Goal: Task Accomplishment & Management: Use online tool/utility

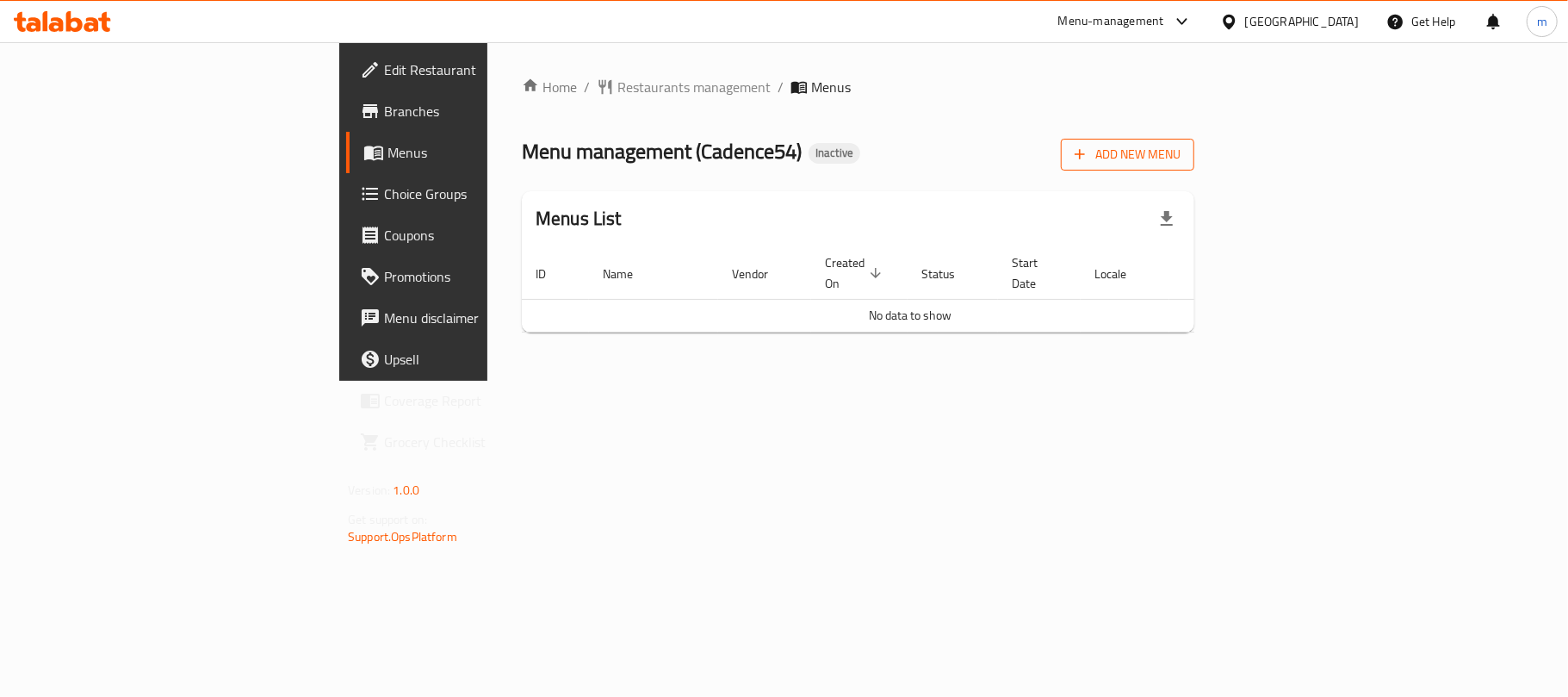
click at [1181, 166] on span "Add New Menu" at bounding box center [1127, 154] width 105 height 22
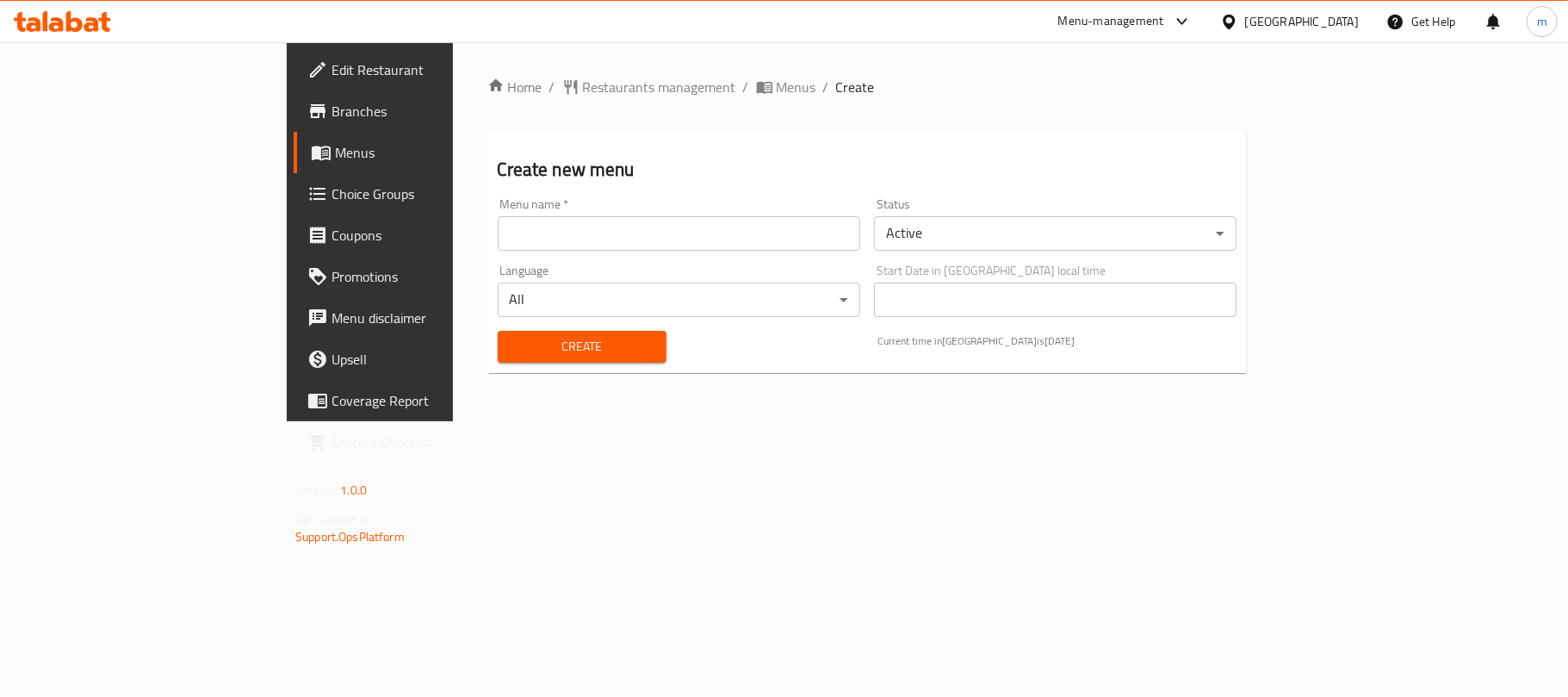
click at [498, 238] on input "text" at bounding box center [679, 234] width 363 height 35
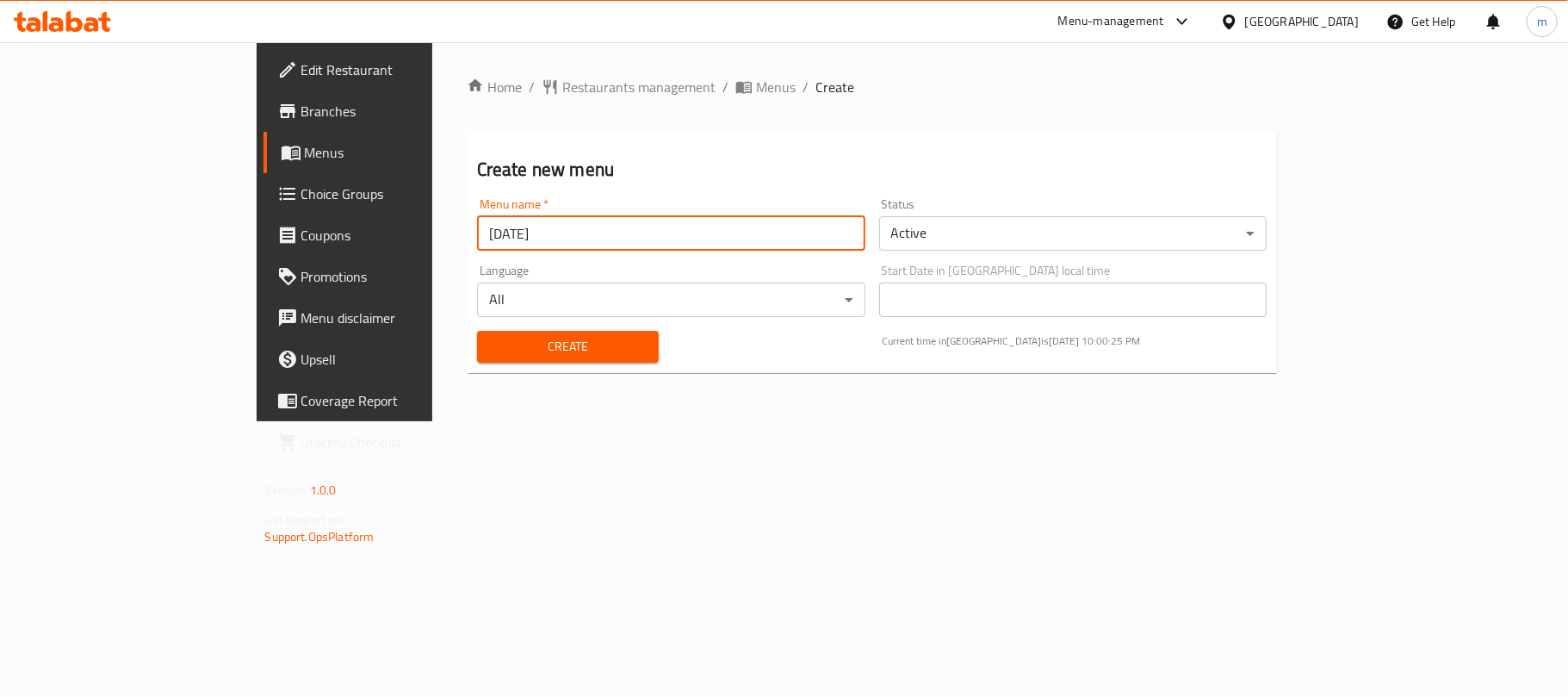
type input "[DATE]"
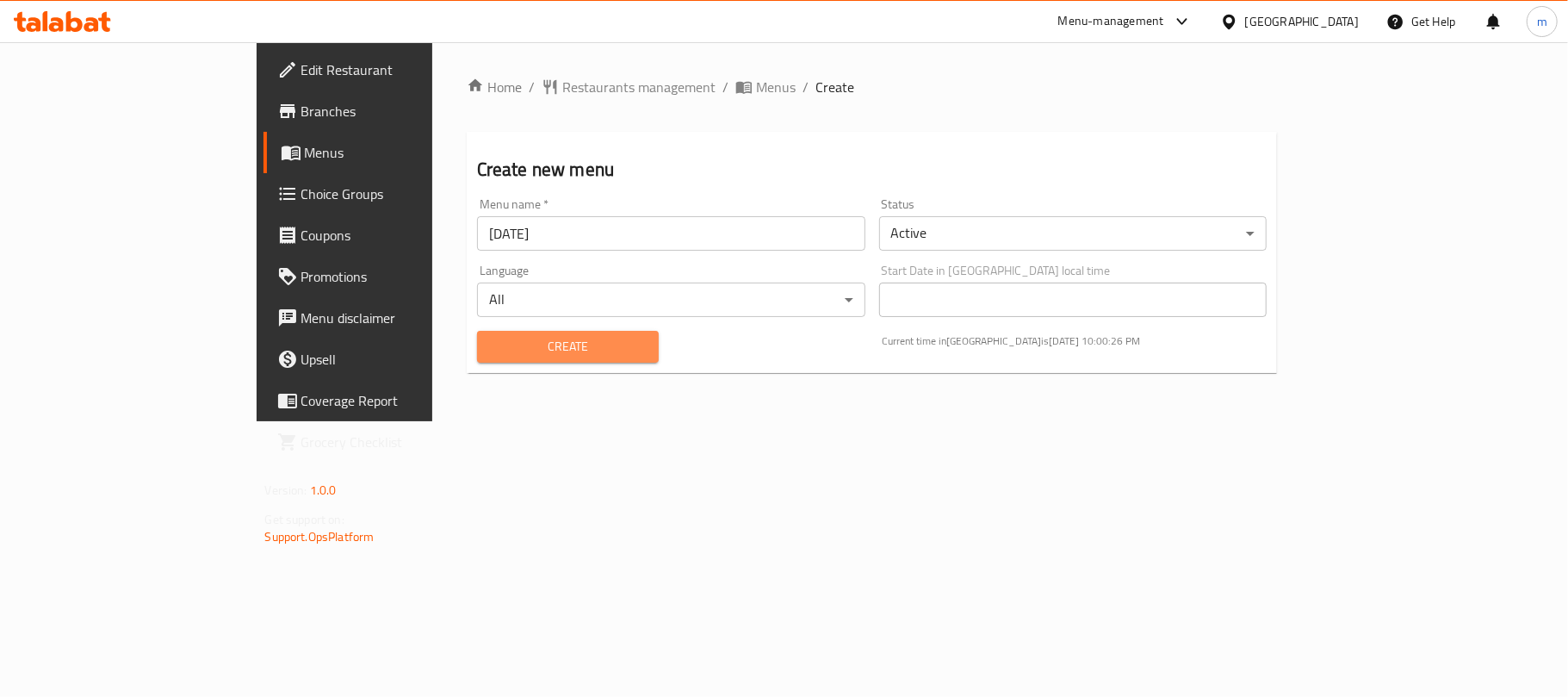
click at [491, 339] on span "Create" at bounding box center [568, 347] width 154 height 22
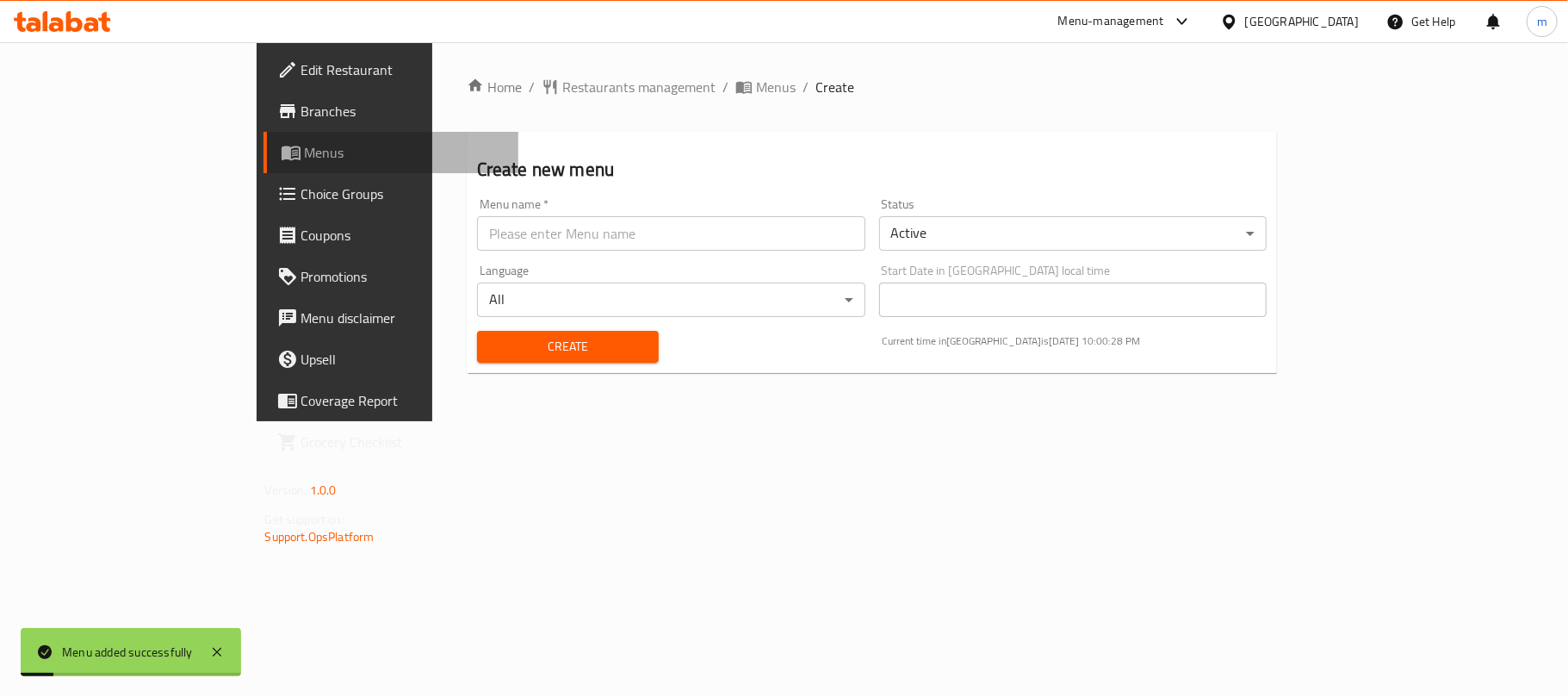
click at [264, 136] on link "Menus" at bounding box center [391, 153] width 255 height 41
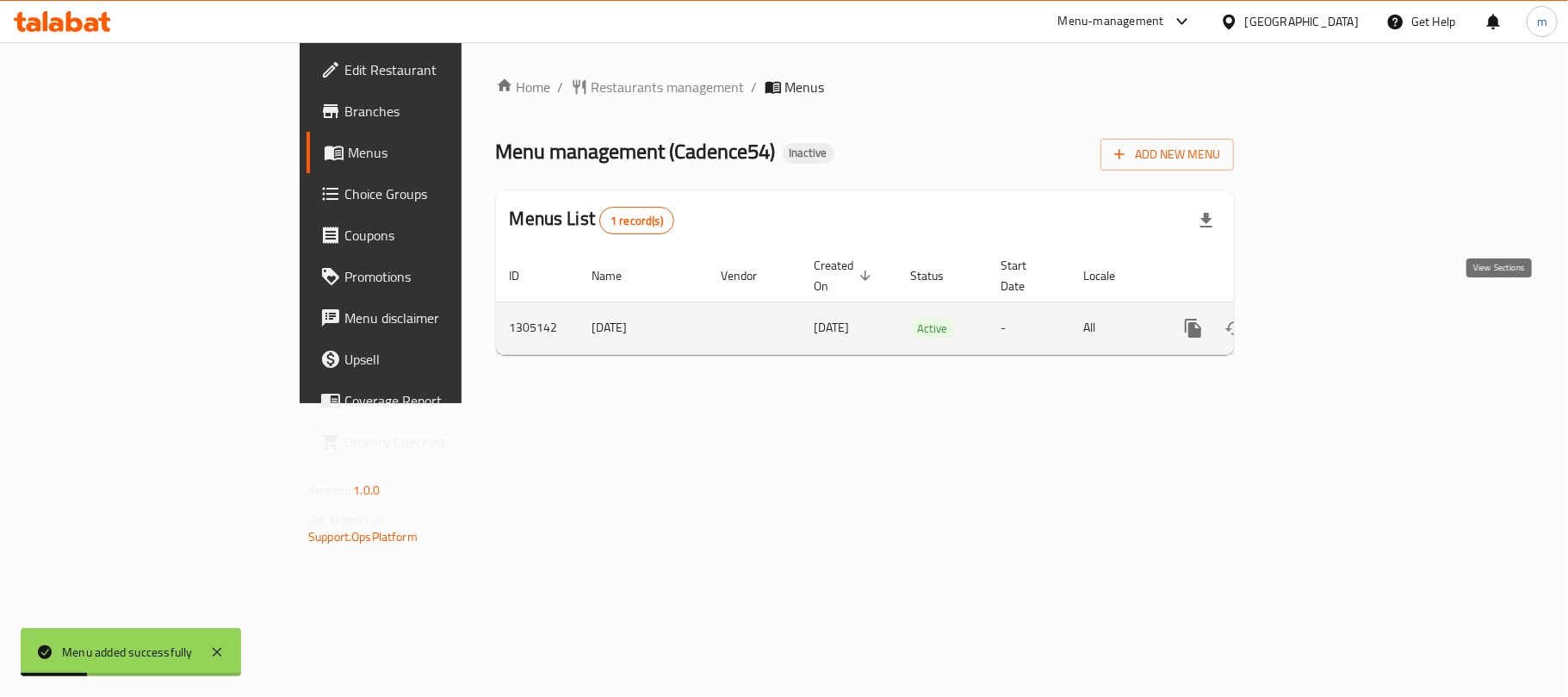
click at [1328, 317] on icon "enhanced table" at bounding box center [1317, 328] width 21 height 21
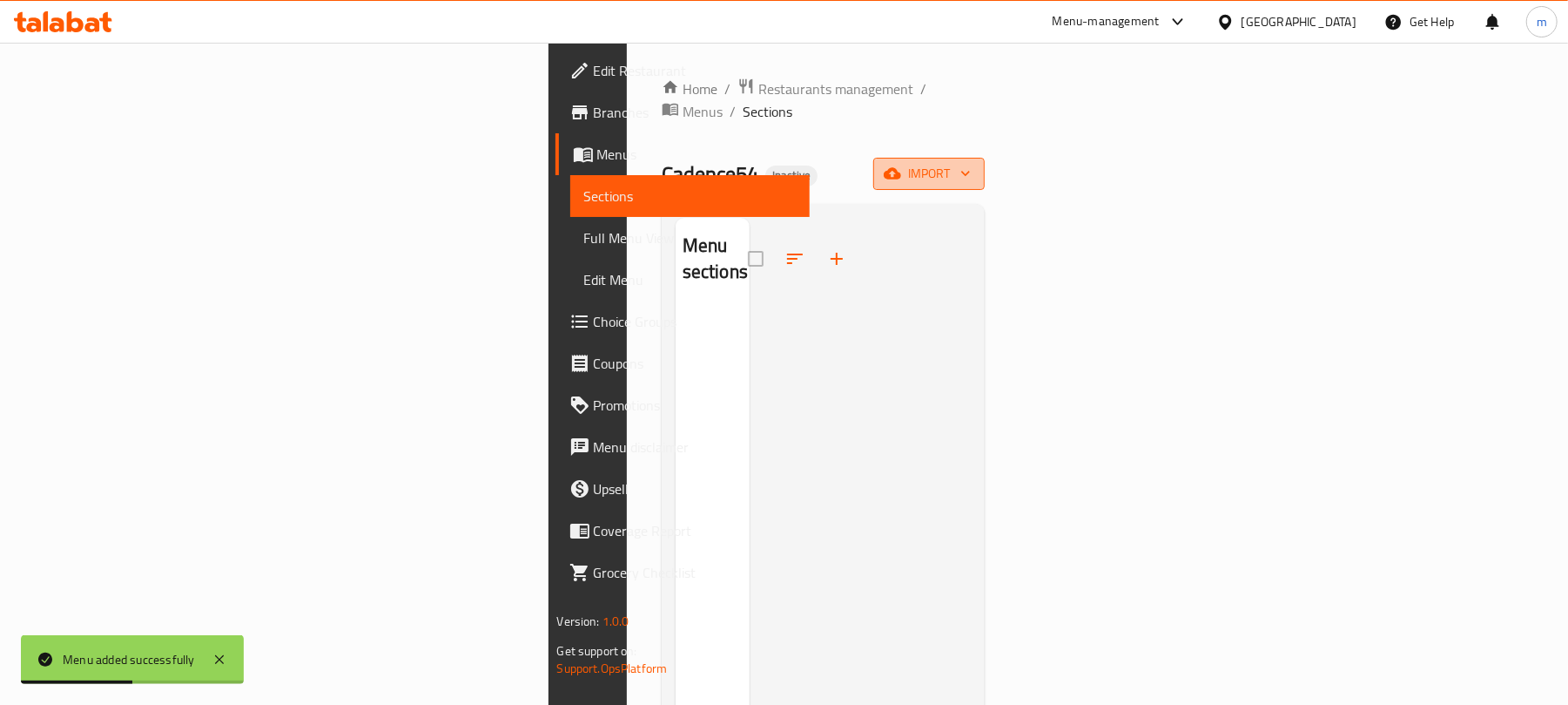
click at [971, 163] on span "import" at bounding box center [929, 173] width 84 height 22
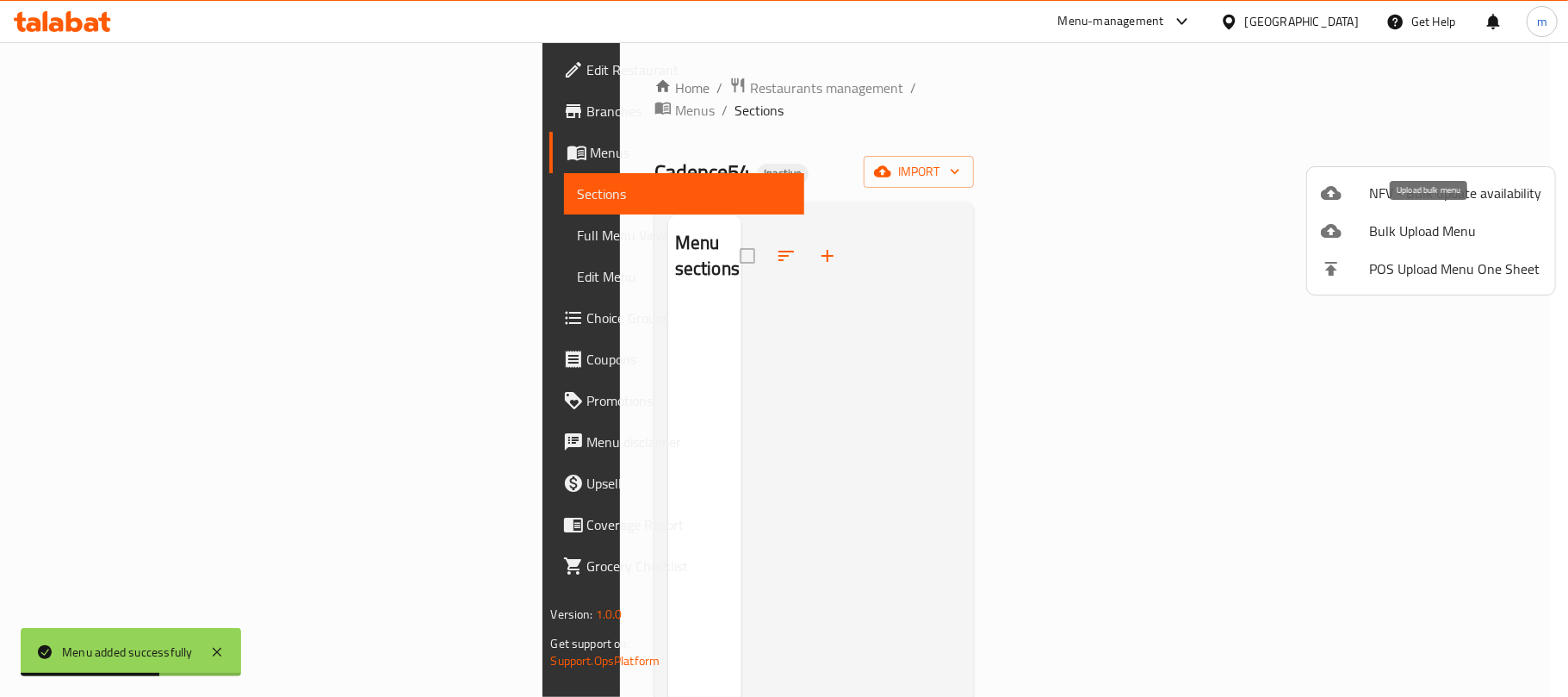
click at [1454, 231] on span "Bulk Upload Menu" at bounding box center [1455, 231] width 172 height 21
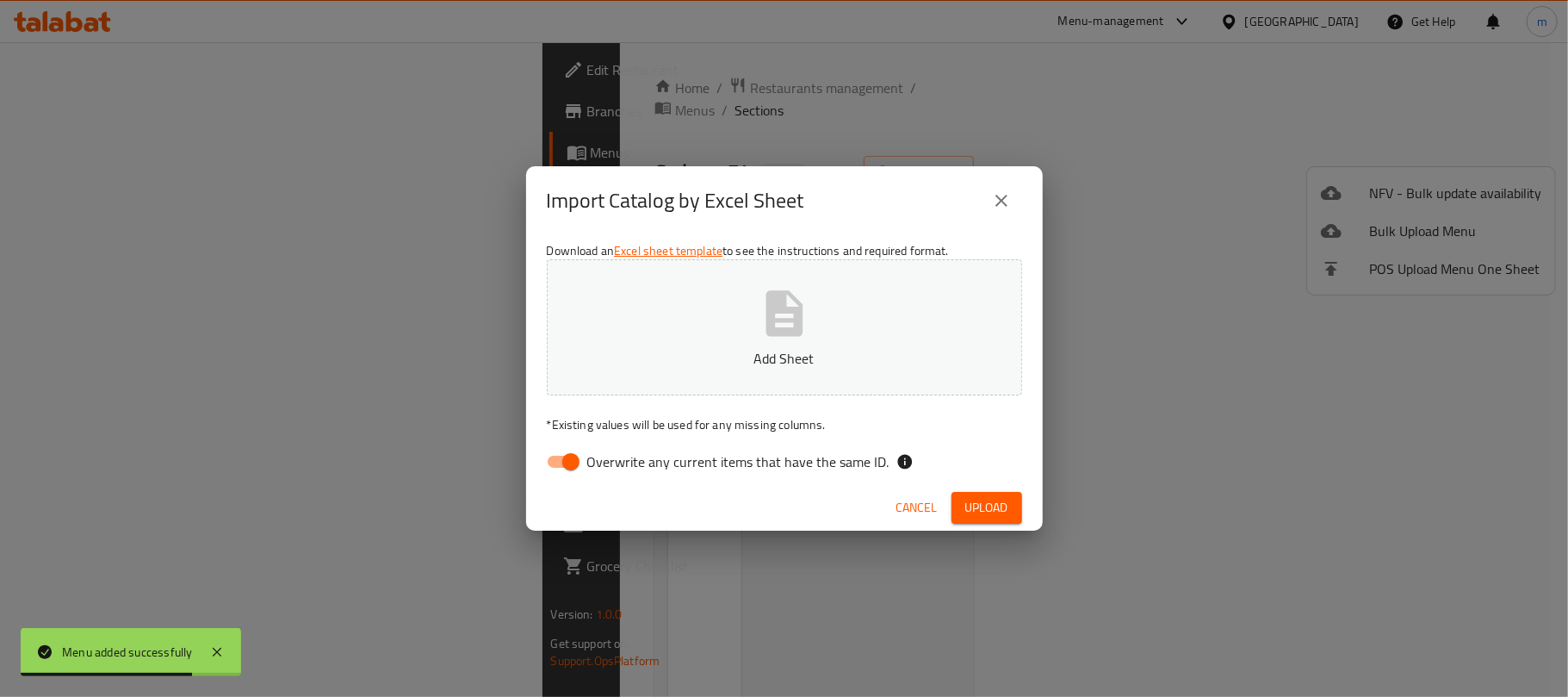
click at [563, 456] on input "Overwrite any current items that have the same ID." at bounding box center [571, 462] width 98 height 33
checkbox input "false"
click at [821, 312] on button "Add Sheet" at bounding box center [784, 327] width 476 height 136
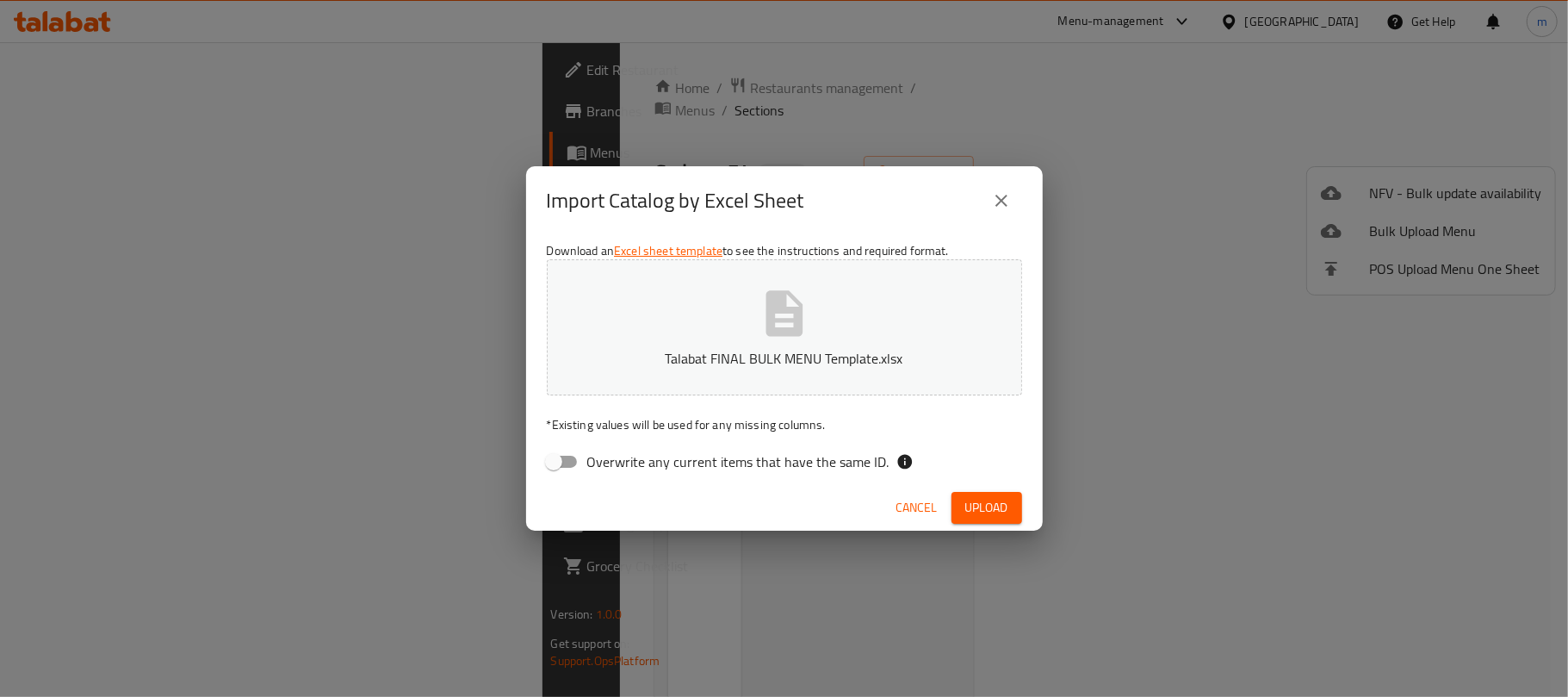
click at [994, 501] on span "Upload" at bounding box center [987, 508] width 43 height 22
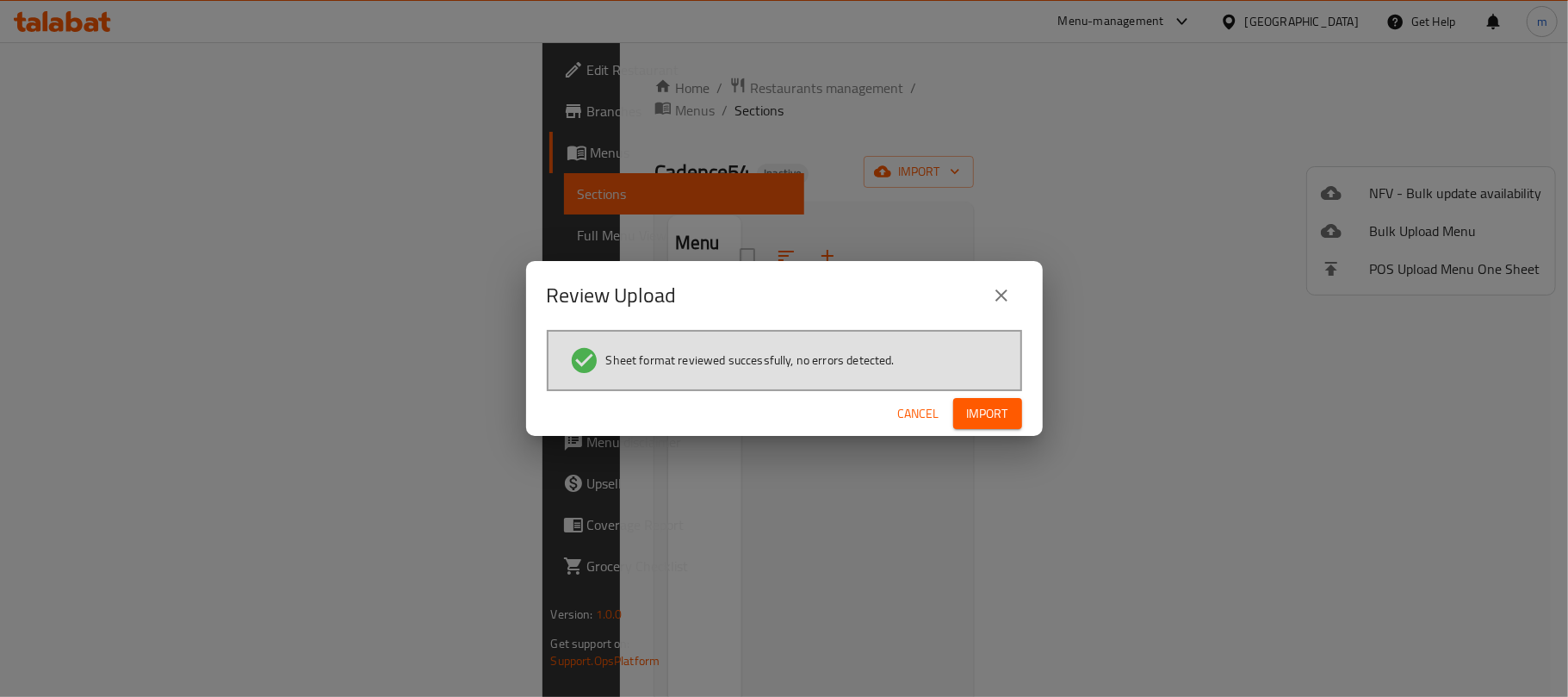
click at [982, 421] on span "Import" at bounding box center [988, 413] width 41 height 22
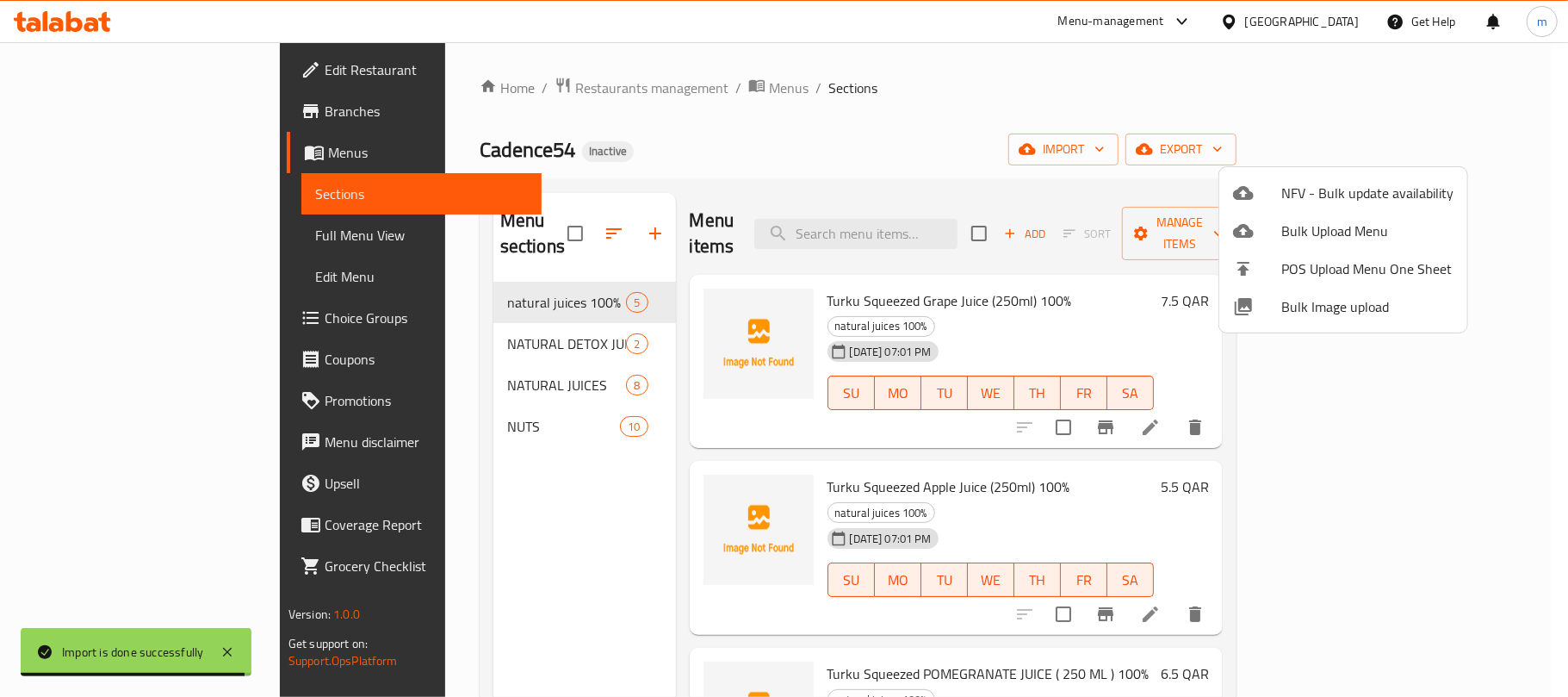
click at [105, 227] on div at bounding box center [784, 348] width 1568 height 697
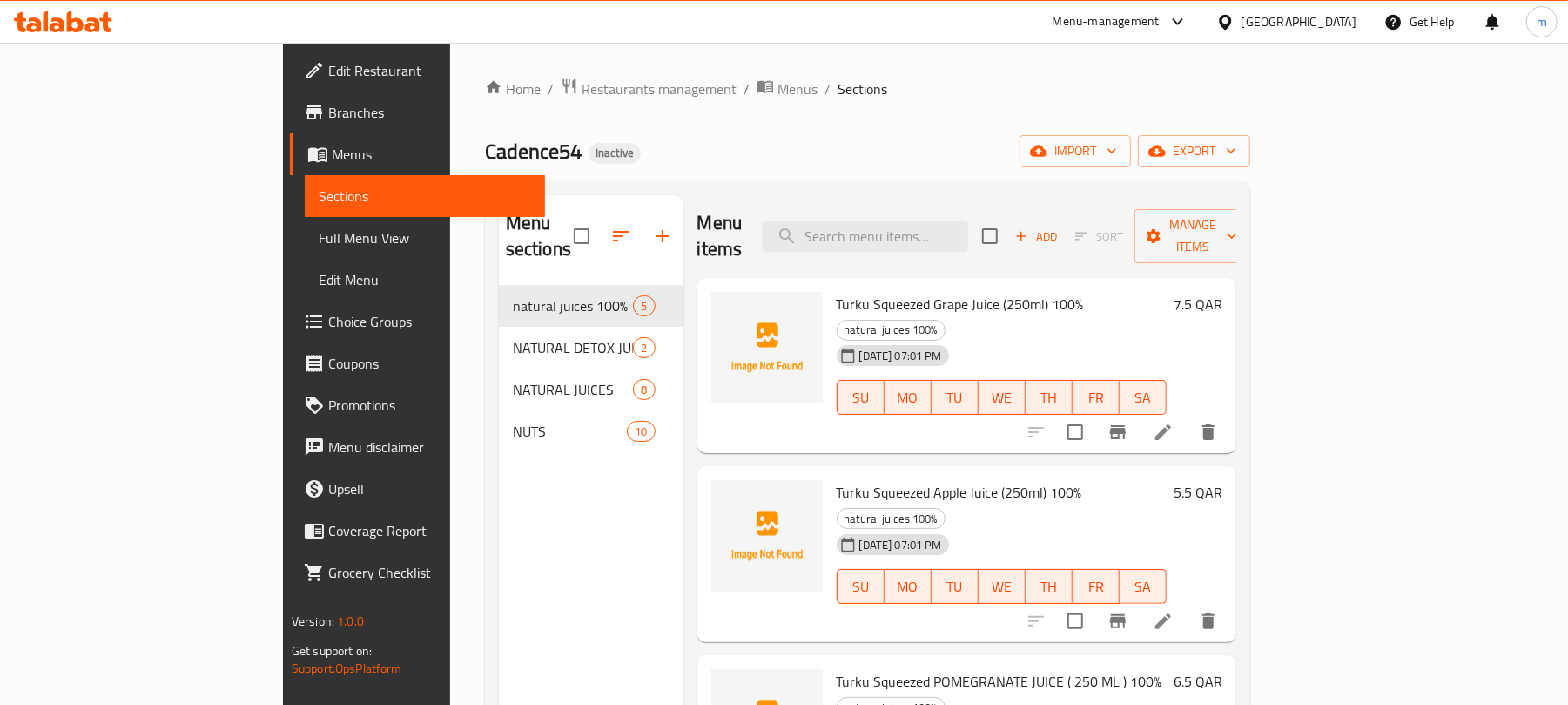
click at [319, 234] on span "Full Menu View" at bounding box center [425, 238] width 212 height 21
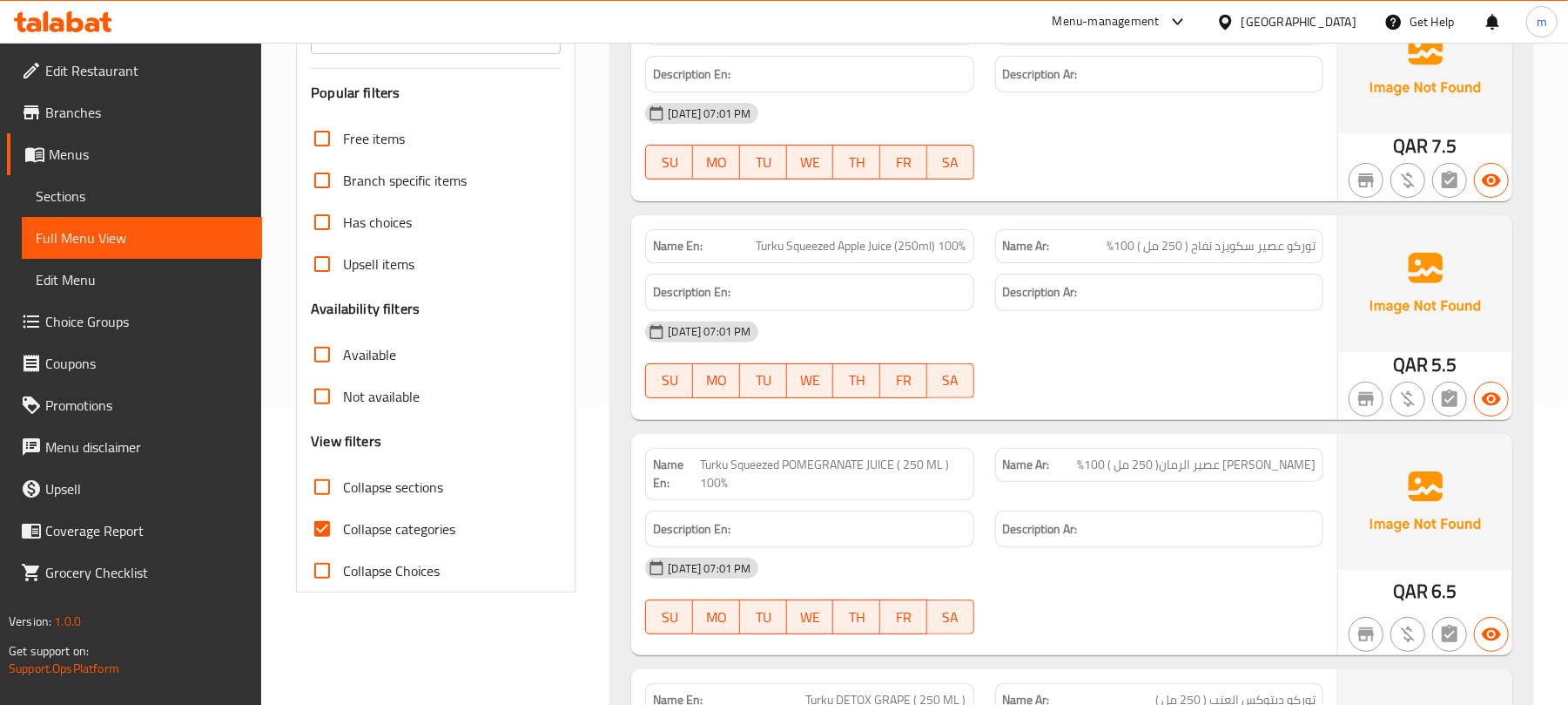
scroll to position [349, 0]
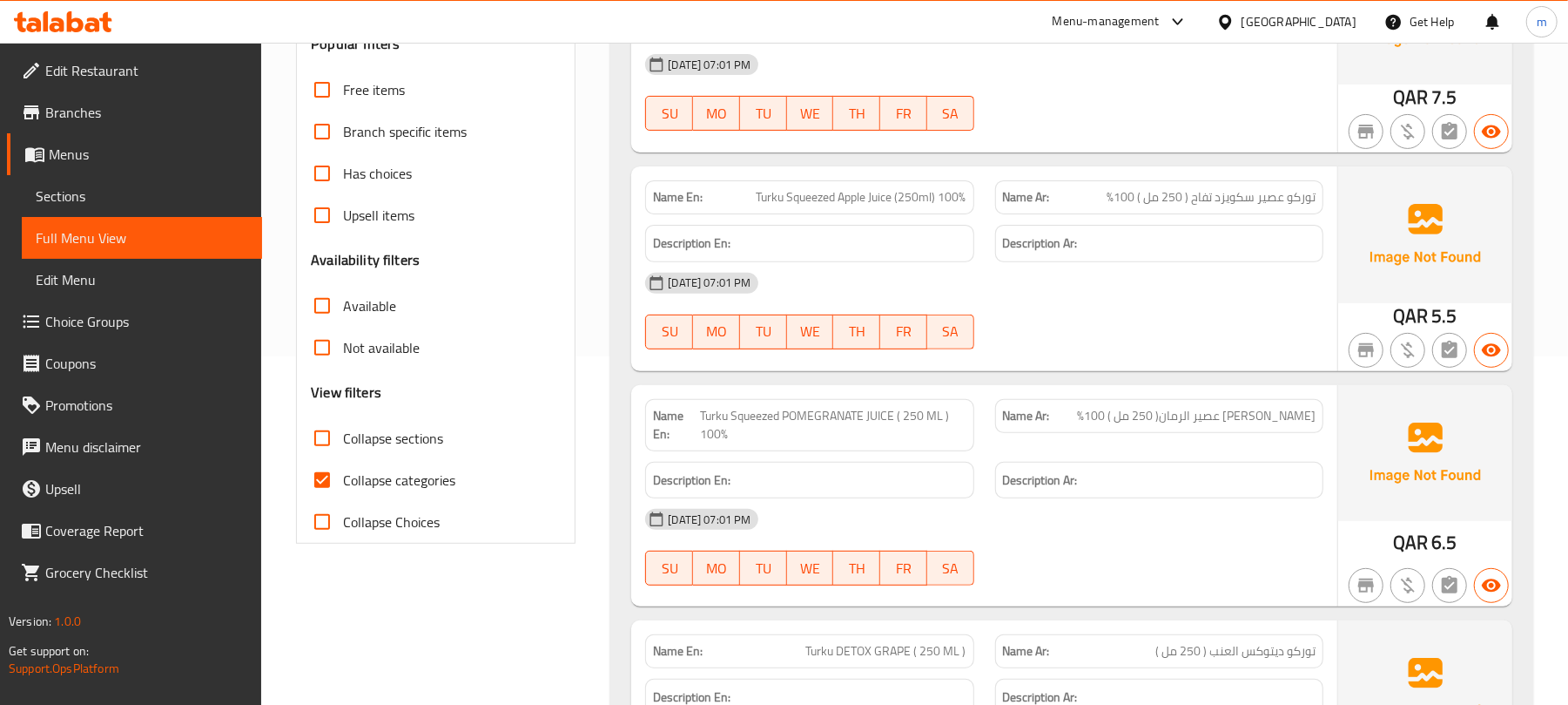
click at [324, 474] on input "Collapse categories" at bounding box center [322, 480] width 42 height 42
checkbox input "false"
click at [318, 439] on input "Collapse sections" at bounding box center [322, 438] width 42 height 42
checkbox input "true"
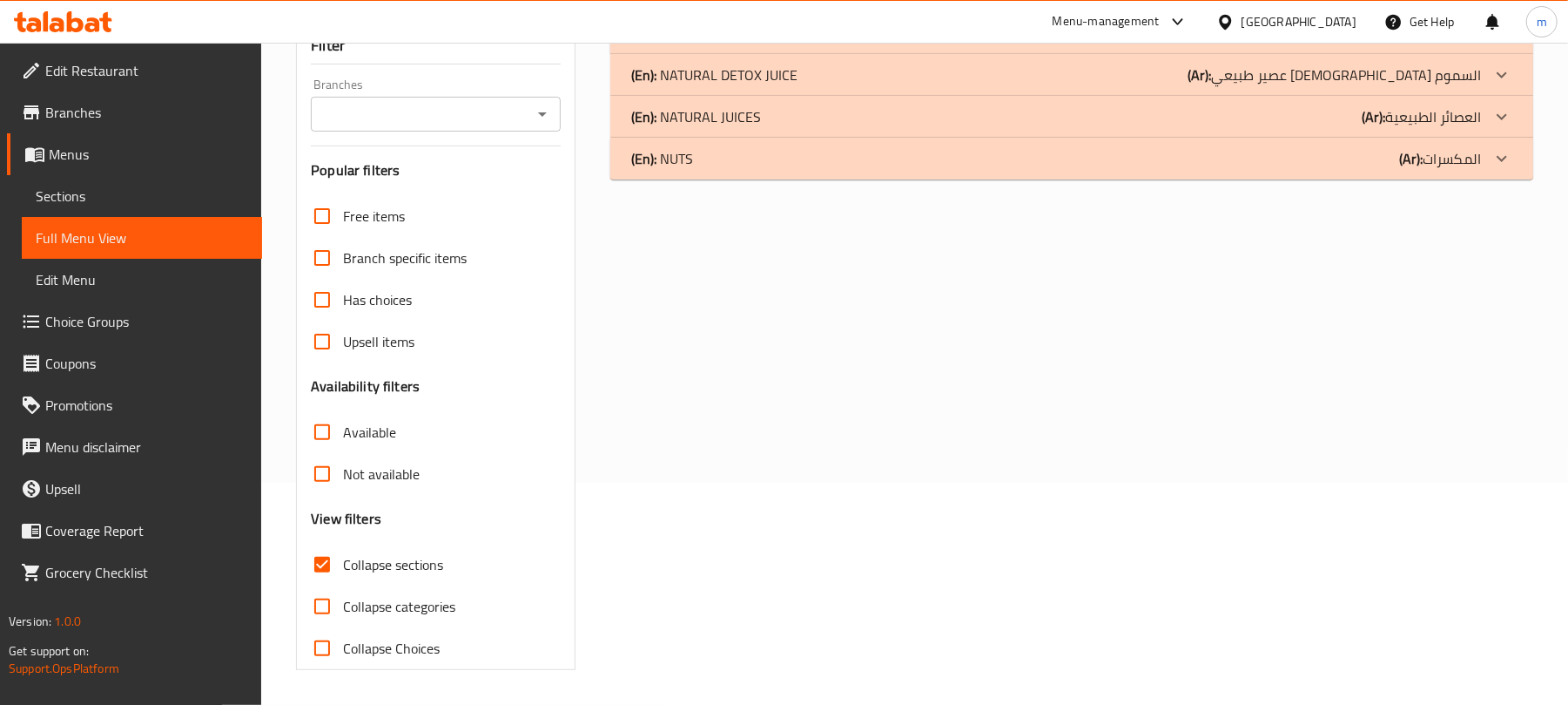
scroll to position [224, 0]
click at [968, 44] on div "(En): NUTS (Ar): المكسرات" at bounding box center [1056, 33] width 849 height 21
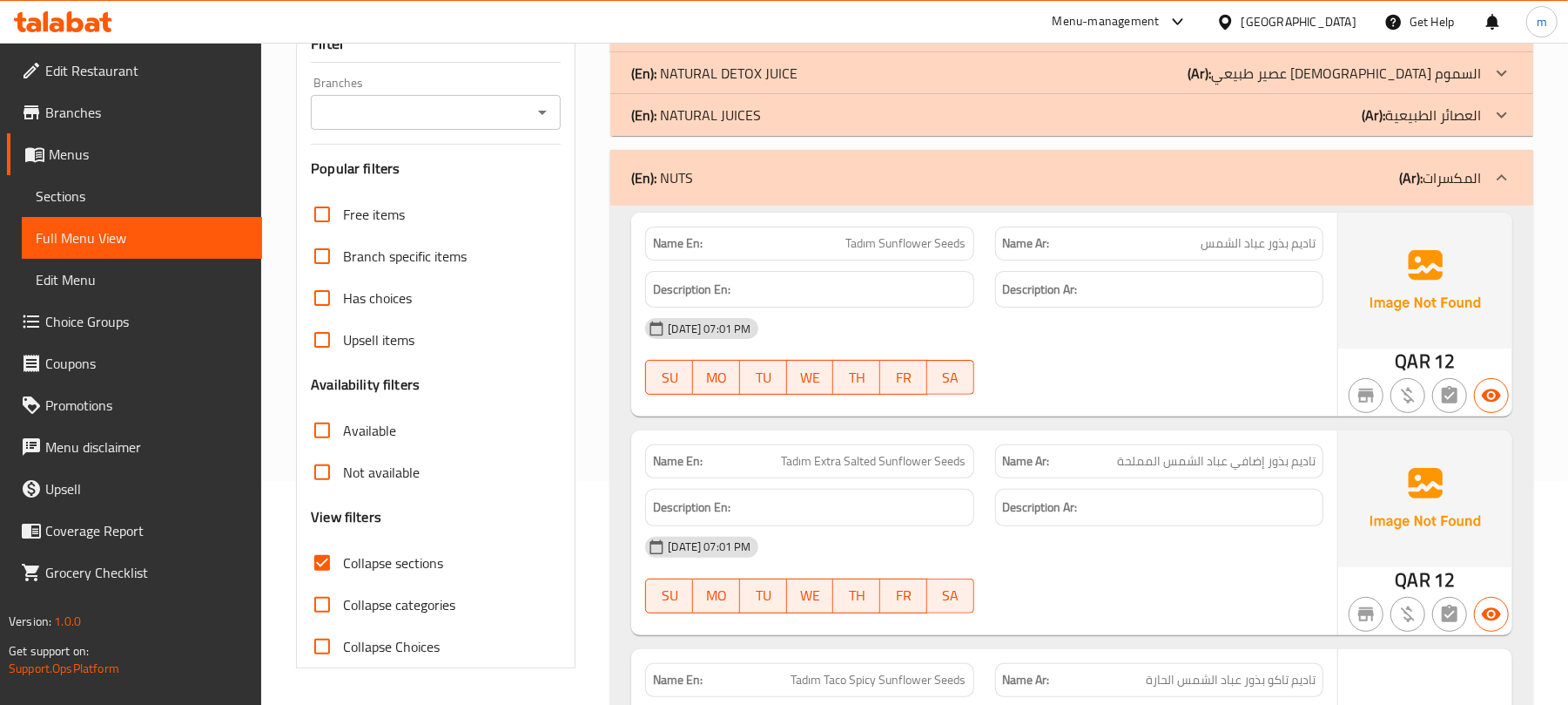
click at [979, 52] on div "(En): NATURAL JUICES (Ar): العصائر الطبيعية" at bounding box center [1071, 31] width 923 height 42
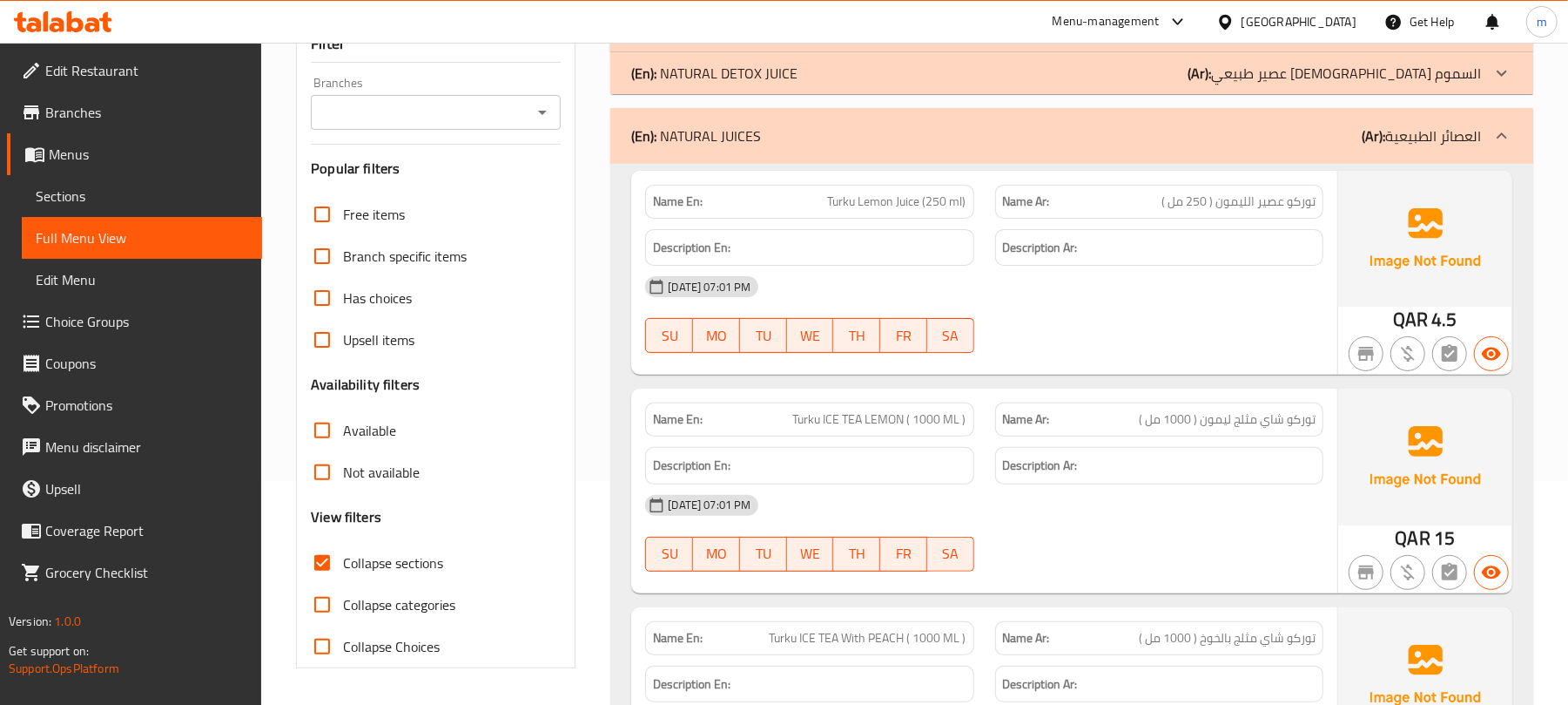
click at [976, 42] on div "(En): NATURAL DETOX JUICE (Ar): عصير طبيعي لإزالة السموم" at bounding box center [1056, 31] width 849 height 21
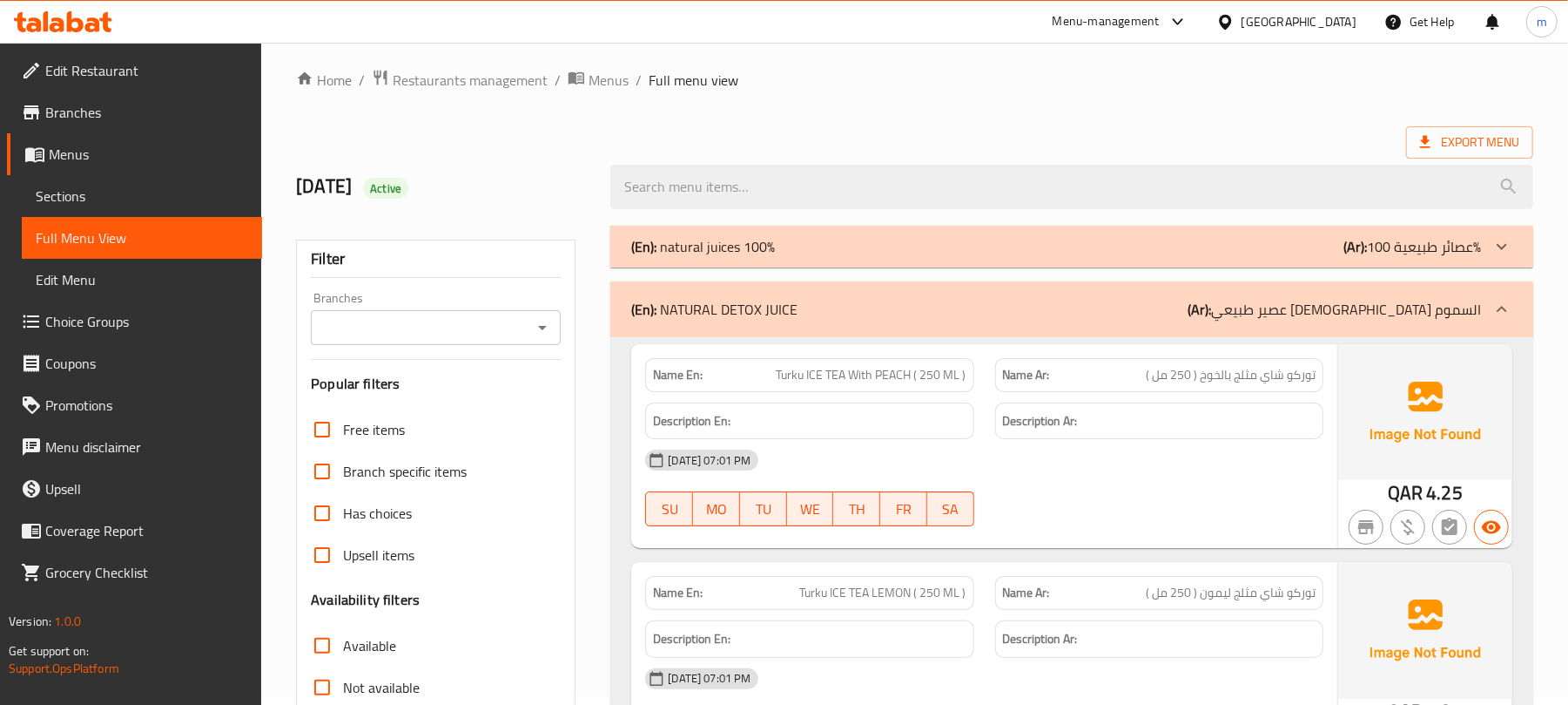
scroll to position [0, 0]
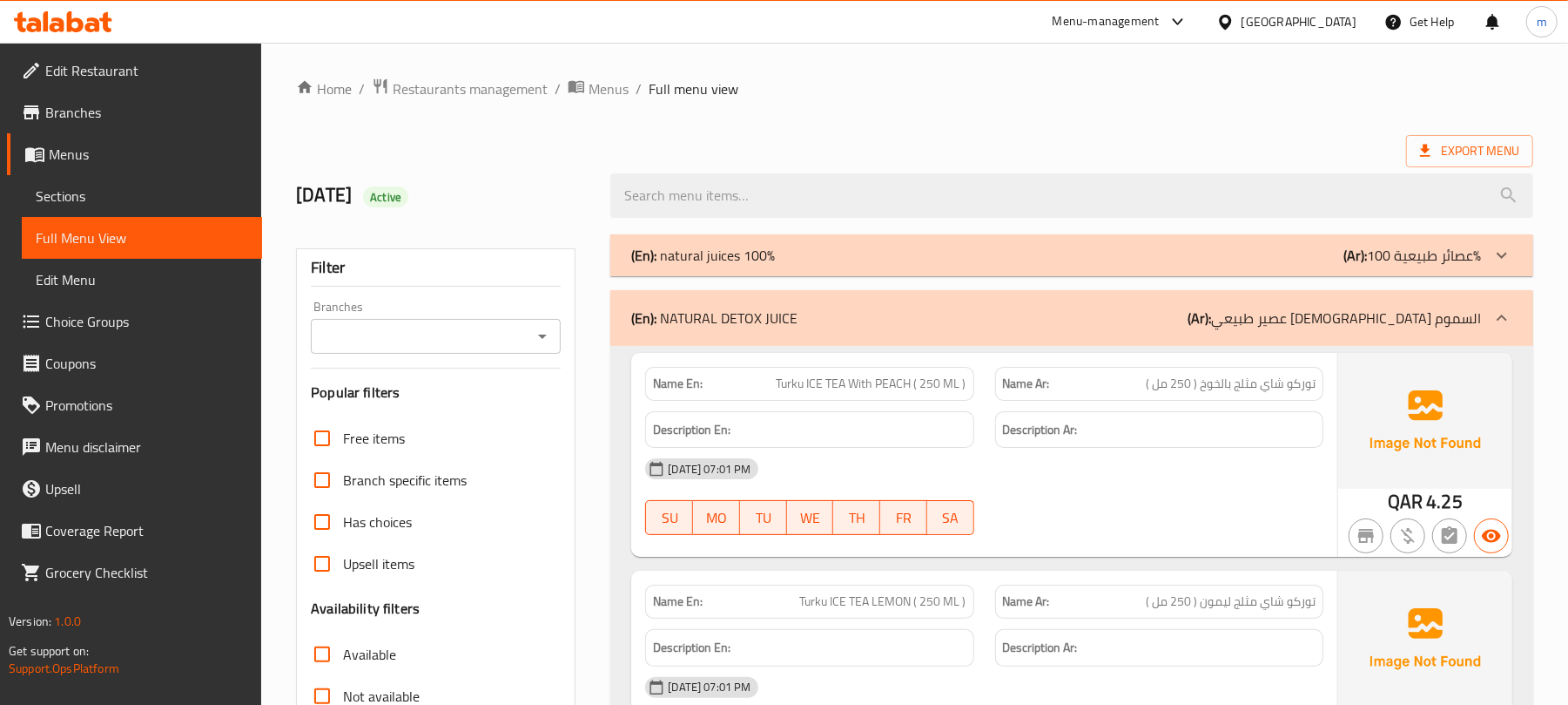
click at [963, 265] on div "(En): natural juices 100% (Ar): عصائر طبيعية 100%" at bounding box center [1056, 255] width 849 height 21
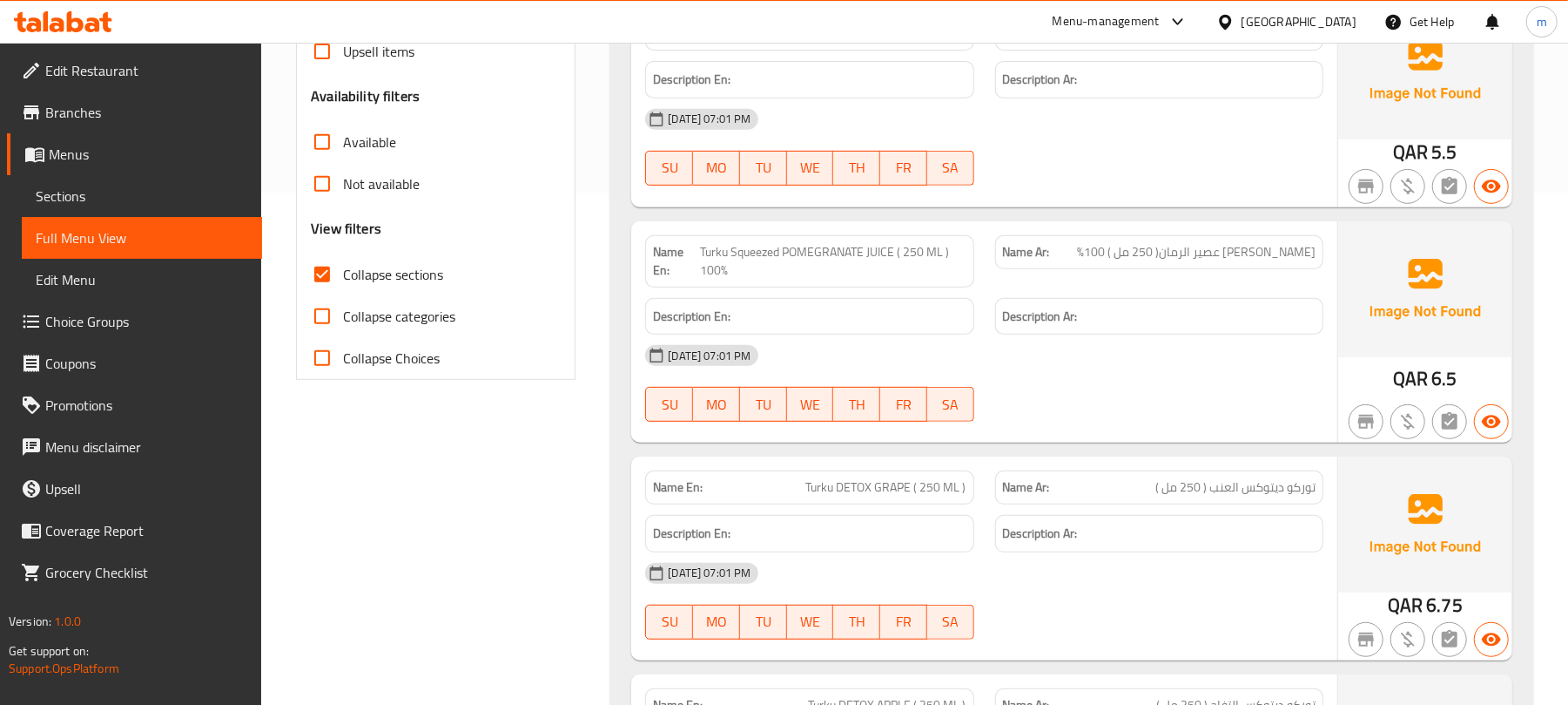
scroll to position [312, 0]
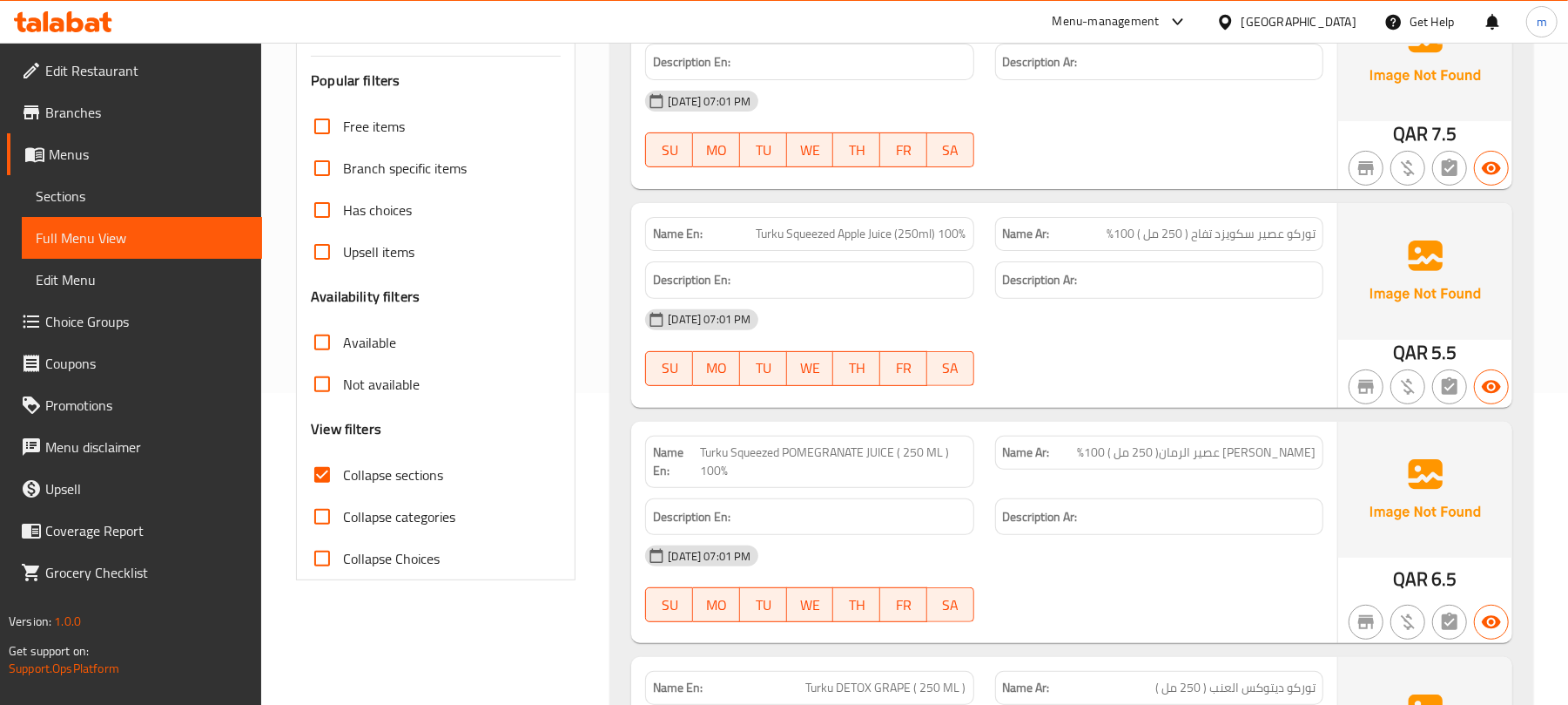
click at [49, 137] on link "Menus" at bounding box center [134, 154] width 255 height 42
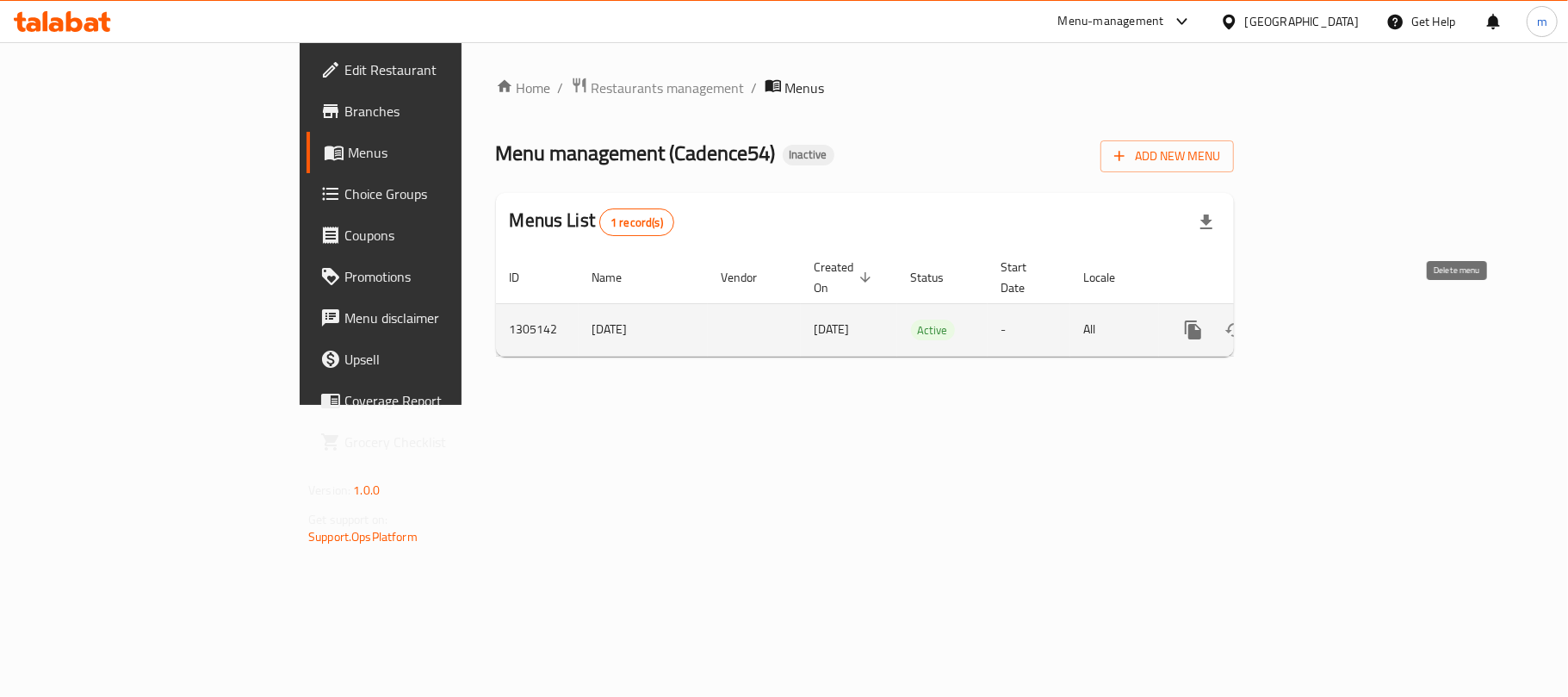
click at [1283, 322] on icon "enhanced table" at bounding box center [1276, 330] width 12 height 15
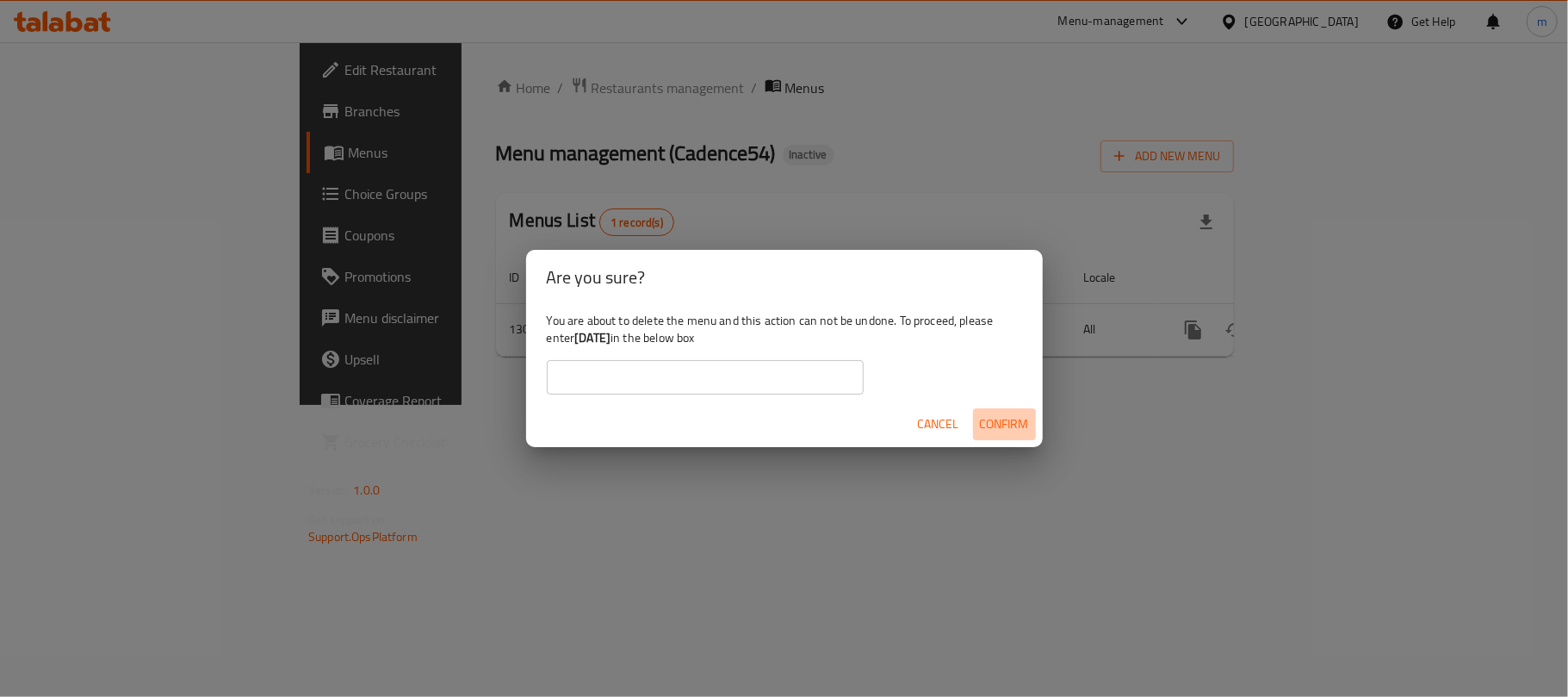
click at [1006, 421] on span "Confirm" at bounding box center [1005, 424] width 49 height 22
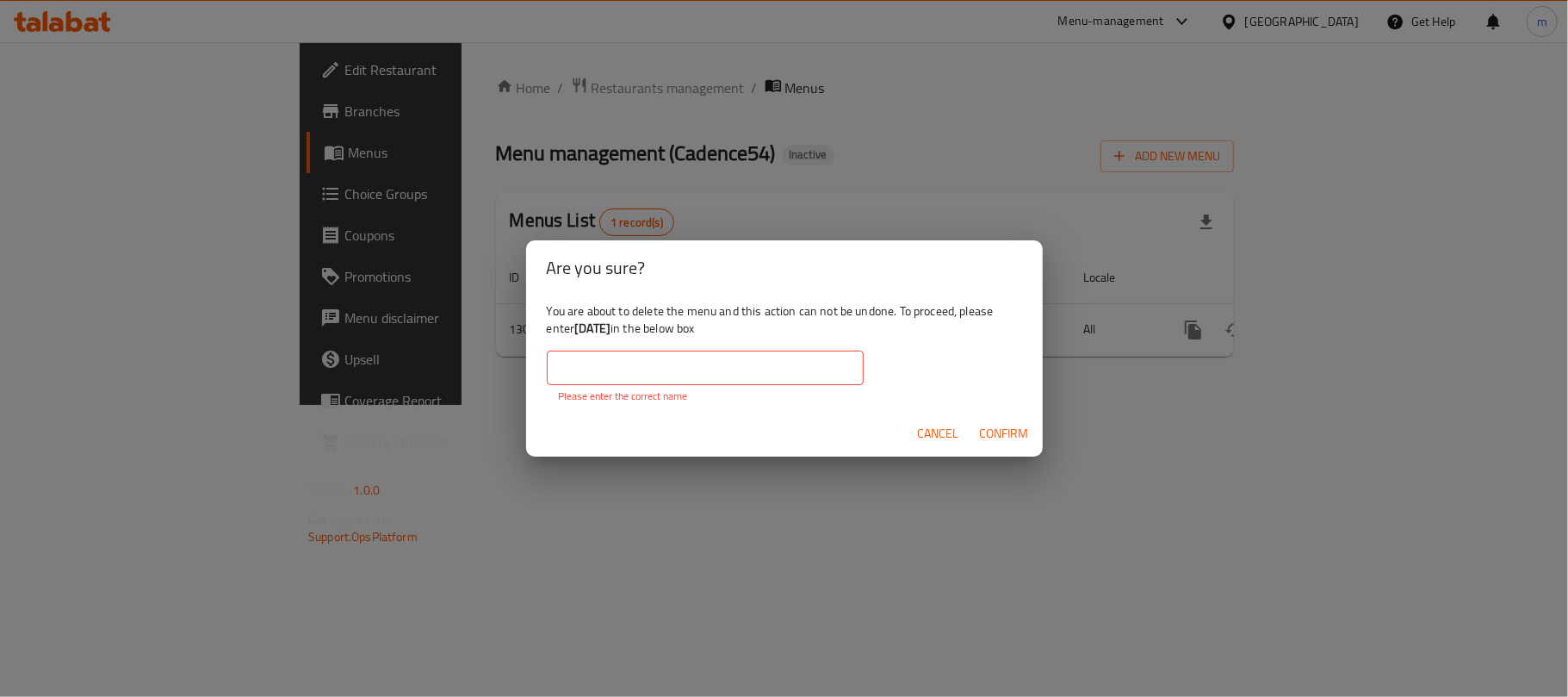
drag, startPoint x: 578, startPoint y: 329, endPoint x: 641, endPoint y: 326, distance: 63.1
click at [610, 326] on b "[DATE]" at bounding box center [592, 329] width 36 height 23
copy b "[DATE]"
click at [600, 378] on input "text" at bounding box center [705, 367] width 317 height 35
paste input "[DATE]"
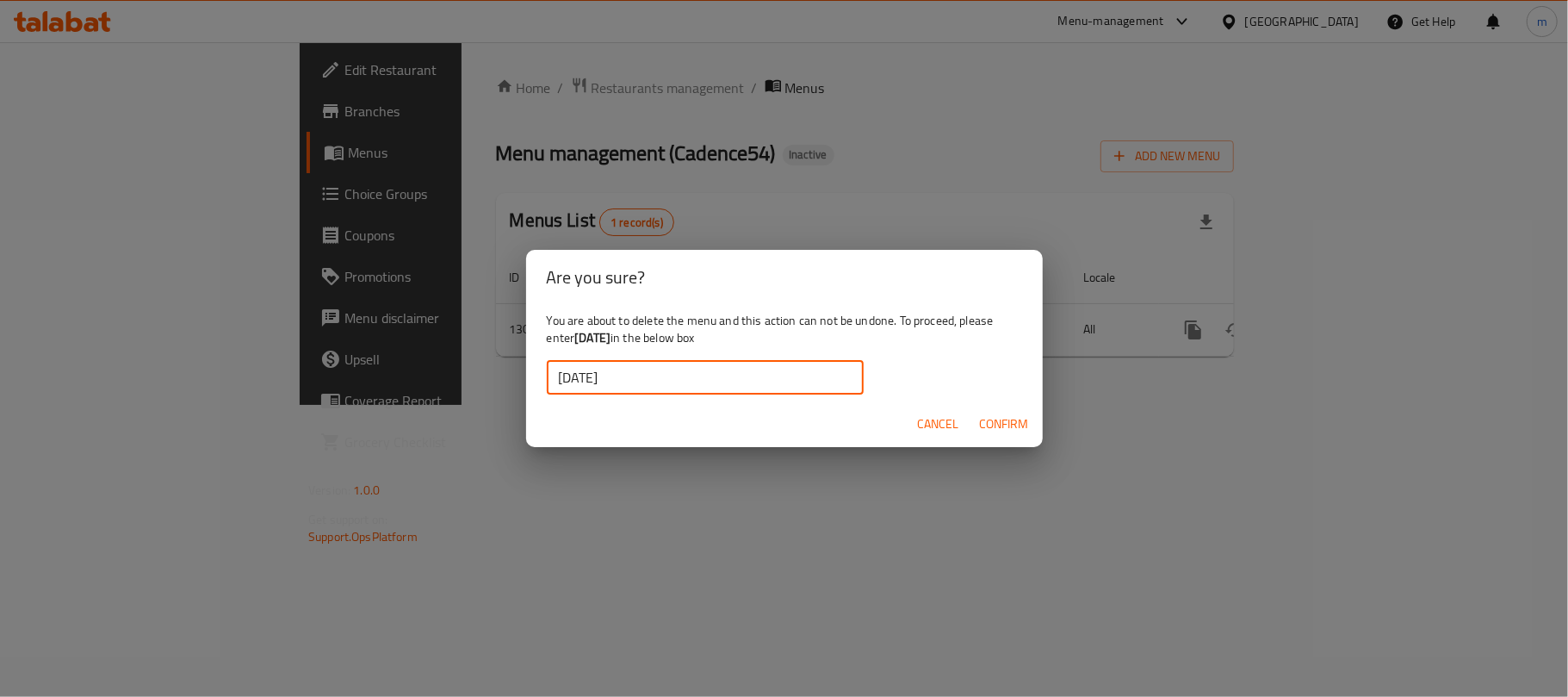
type input "[DATE]"
click at [1020, 424] on span "Confirm" at bounding box center [1005, 424] width 49 height 22
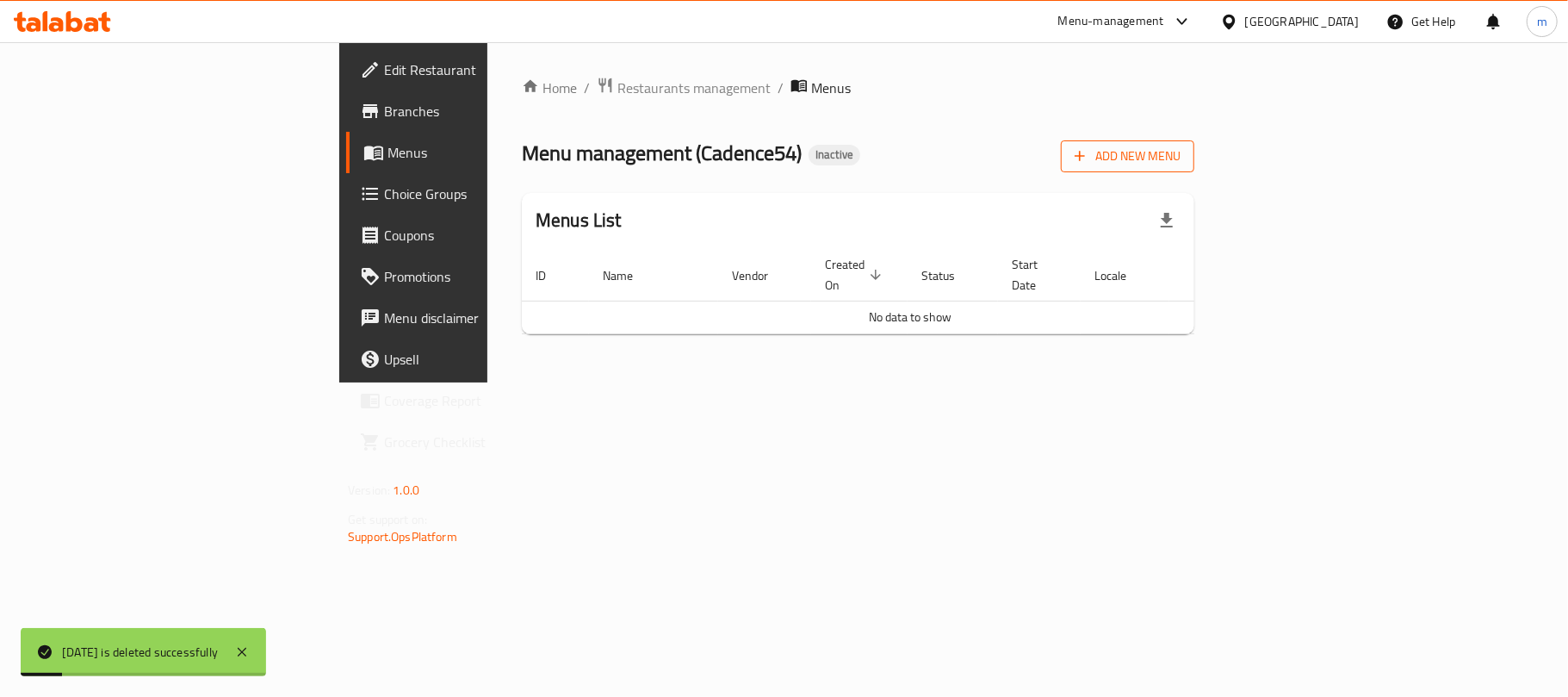
click at [1181, 148] on span "Add New Menu" at bounding box center [1127, 156] width 105 height 22
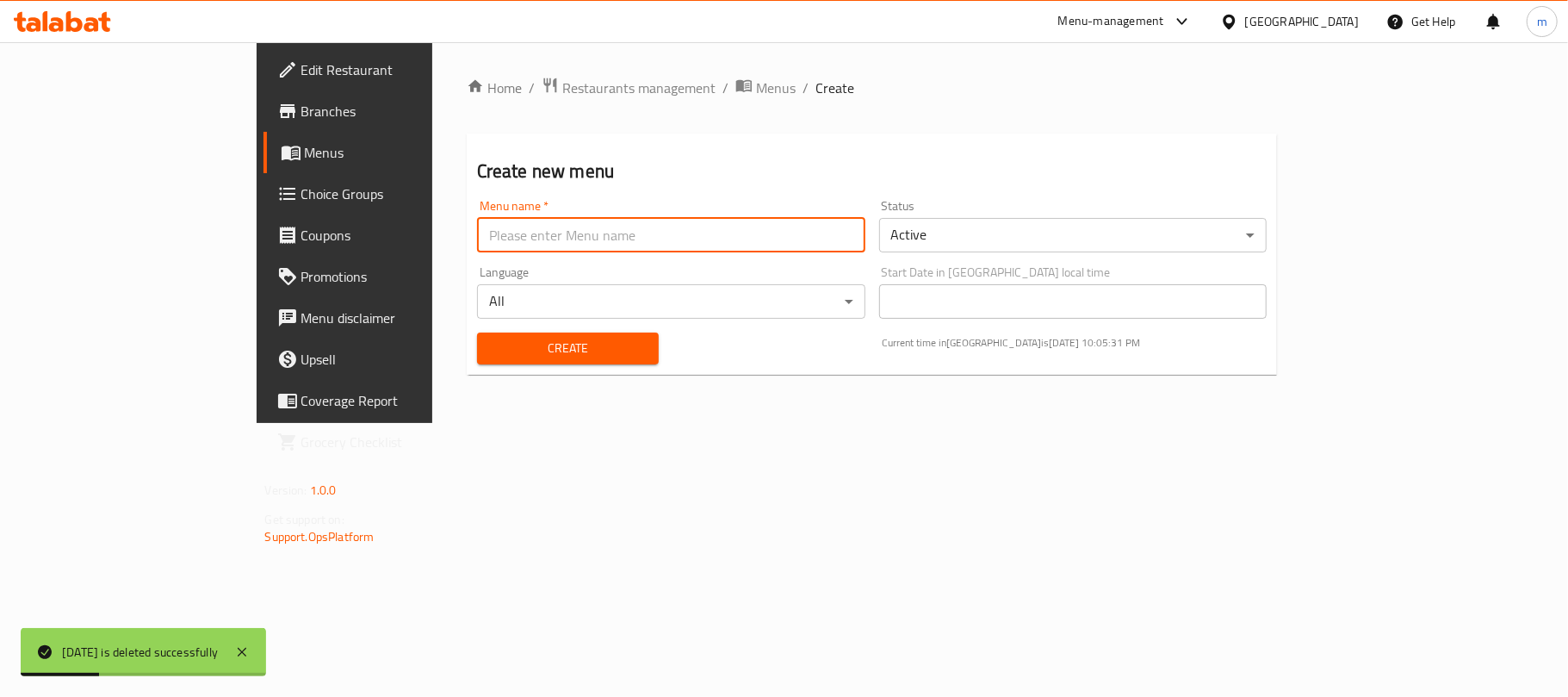
click at [521, 238] on input "text" at bounding box center [671, 235] width 388 height 35
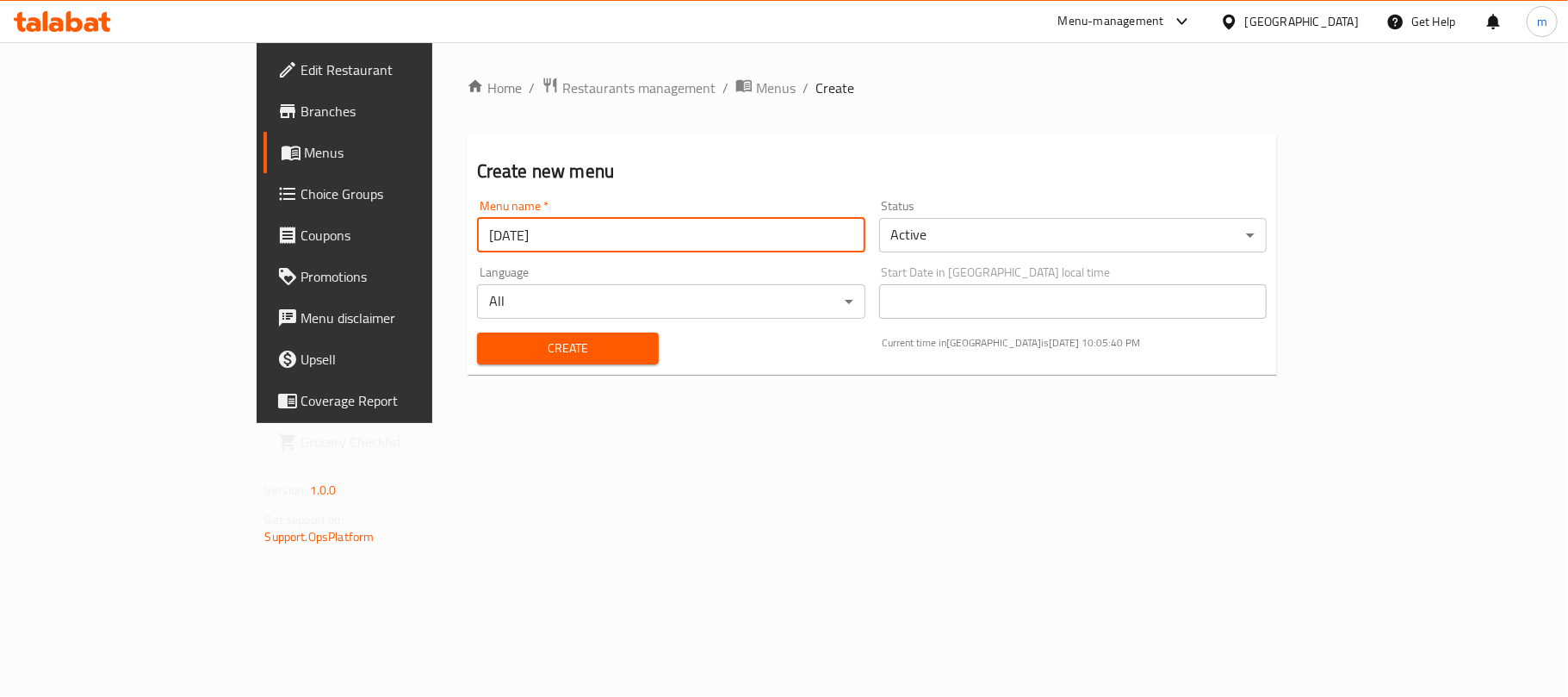
type input "[DATE]"
click at [511, 356] on span "Create" at bounding box center [568, 348] width 154 height 22
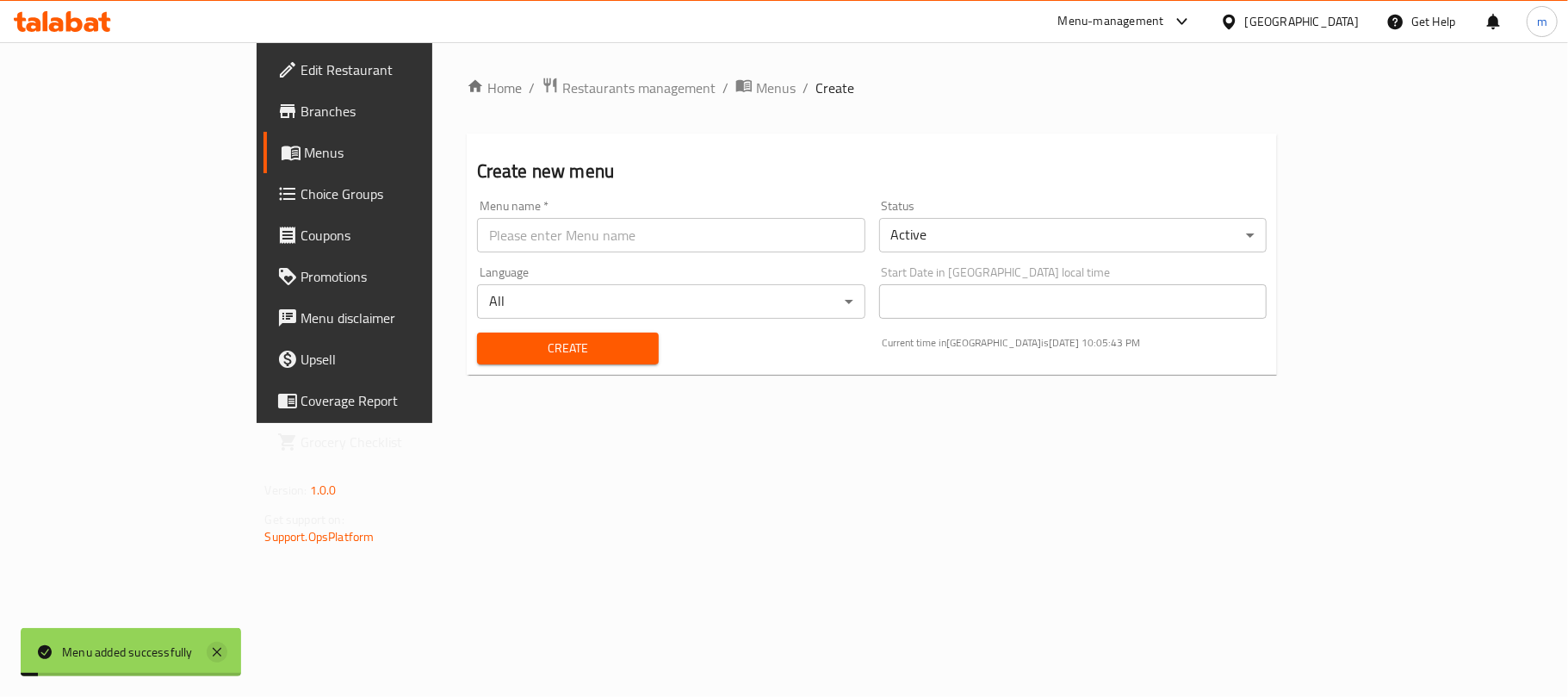
click at [217, 648] on icon at bounding box center [217, 652] width 21 height 21
click at [305, 148] on span "Menus" at bounding box center [405, 153] width 200 height 21
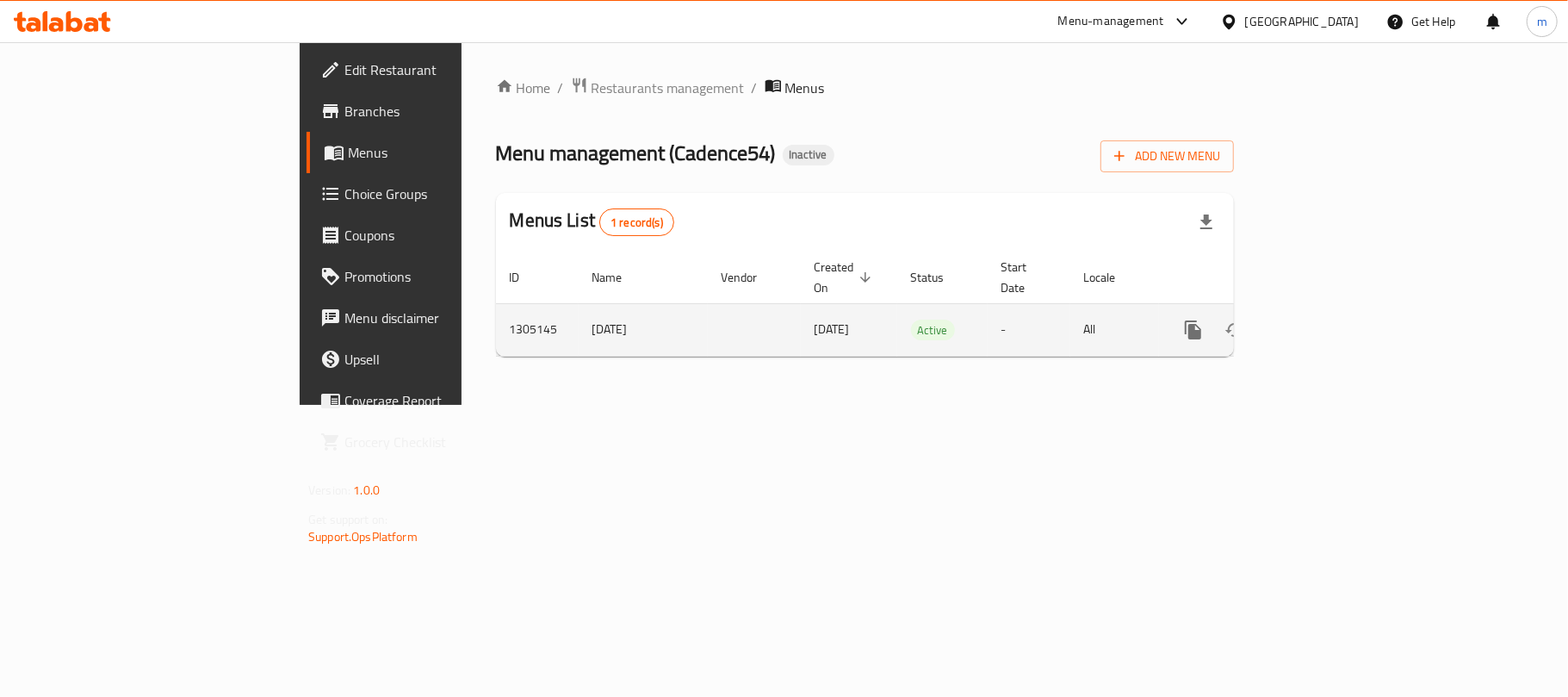
click at [1283, 322] on icon "enhanced table" at bounding box center [1276, 330] width 12 height 15
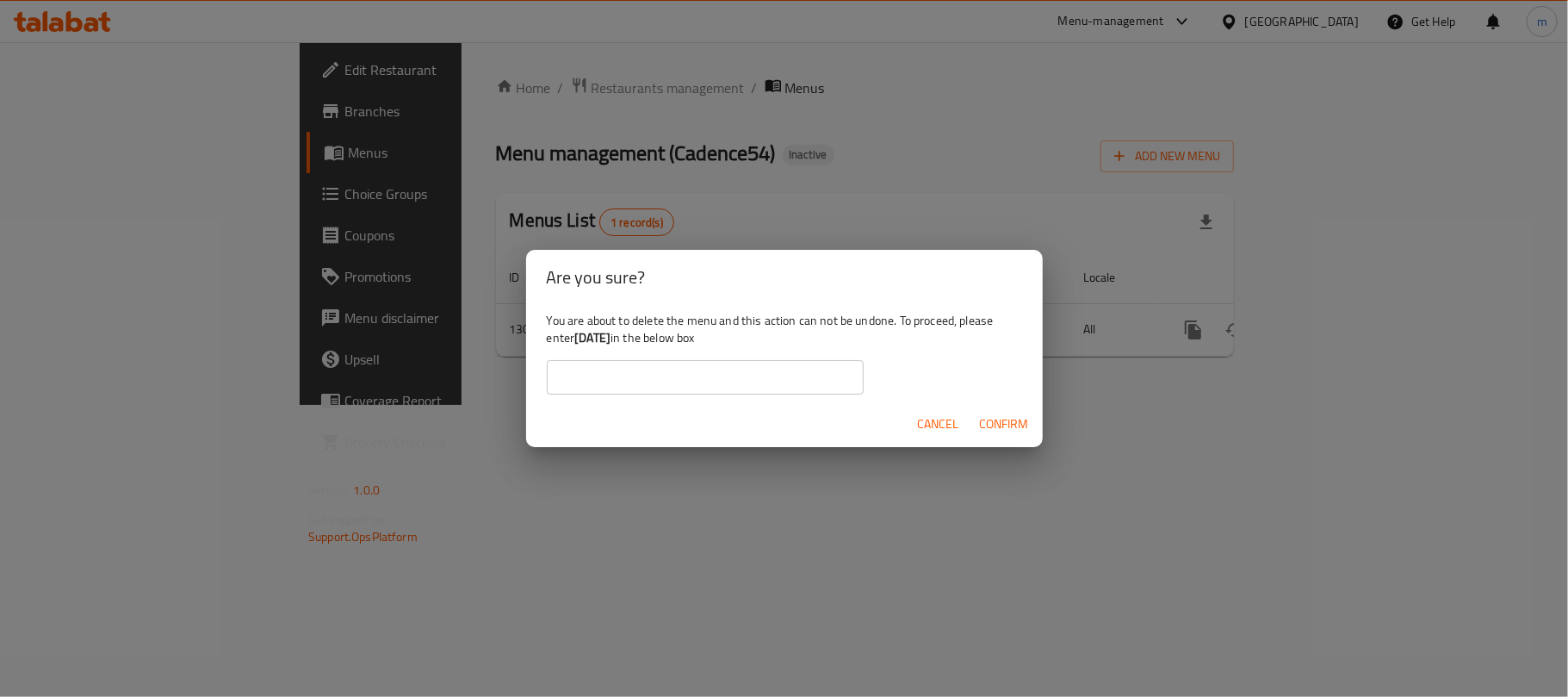
drag, startPoint x: 627, startPoint y: 341, endPoint x: 578, endPoint y: 338, distance: 49.1
click at [578, 338] on b "[DATE]" at bounding box center [592, 338] width 36 height 23
copy b "[DATE]"
click at [570, 384] on input "text" at bounding box center [705, 377] width 317 height 35
paste input "[DATE]"
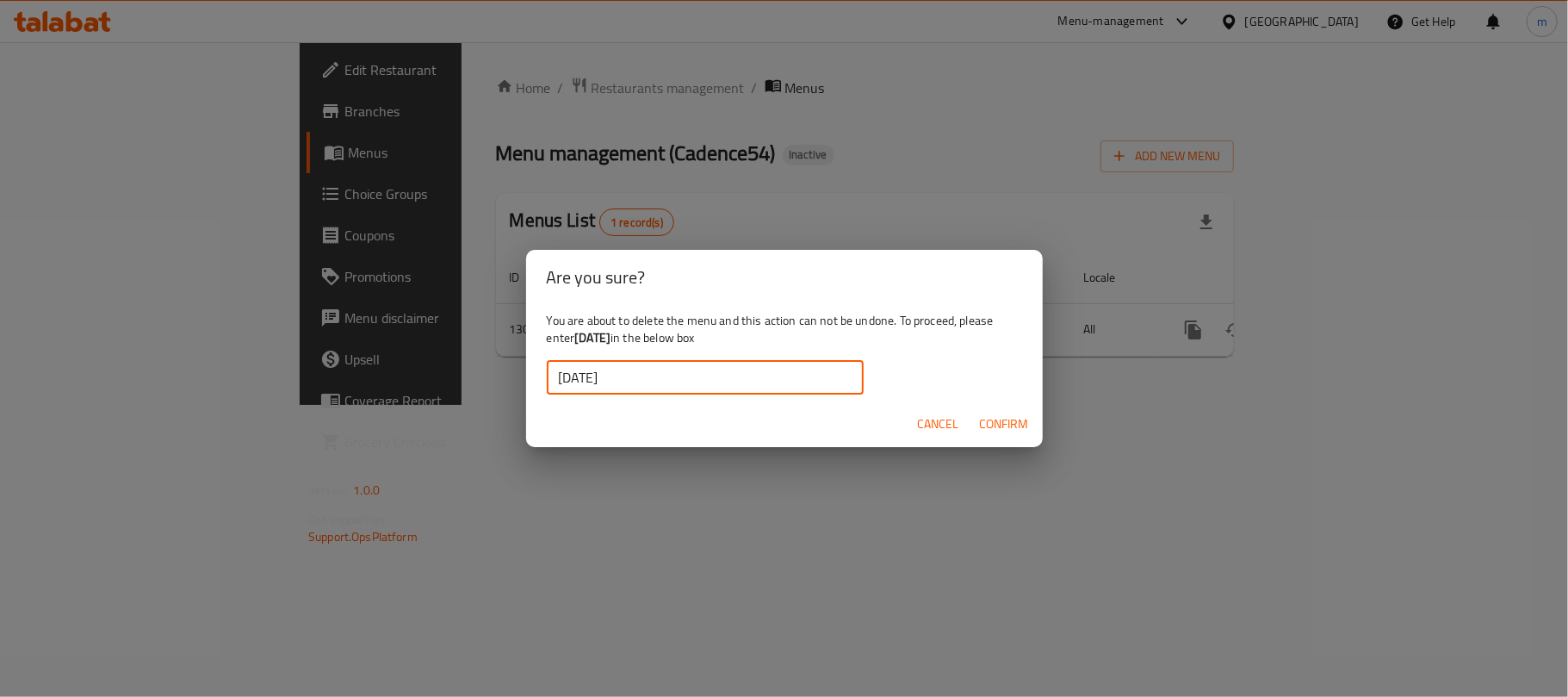
type input "[DATE]"
click at [1017, 432] on span "Confirm" at bounding box center [1005, 424] width 49 height 22
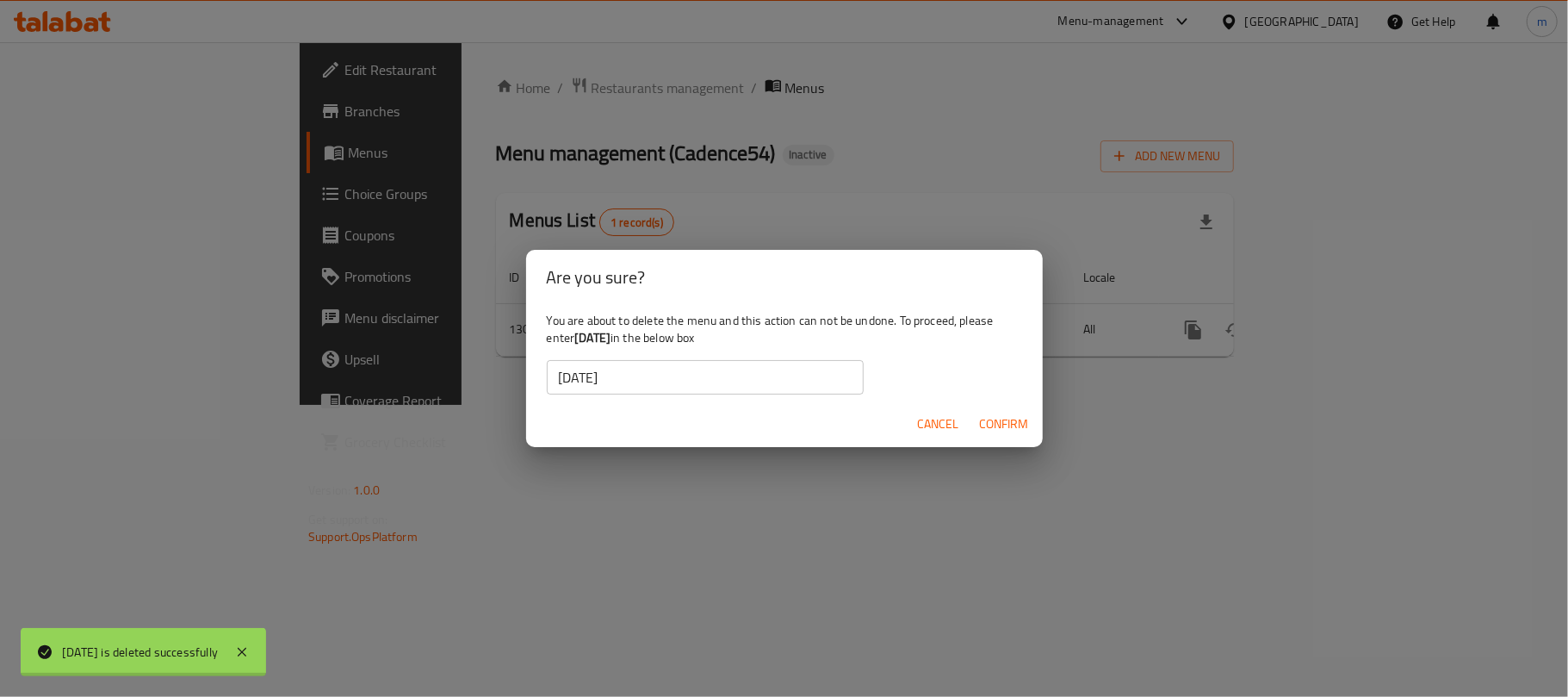
click at [369, 428] on div "Are you sure? You are about to delete the menu and this action can not be undon…" at bounding box center [784, 348] width 1568 height 697
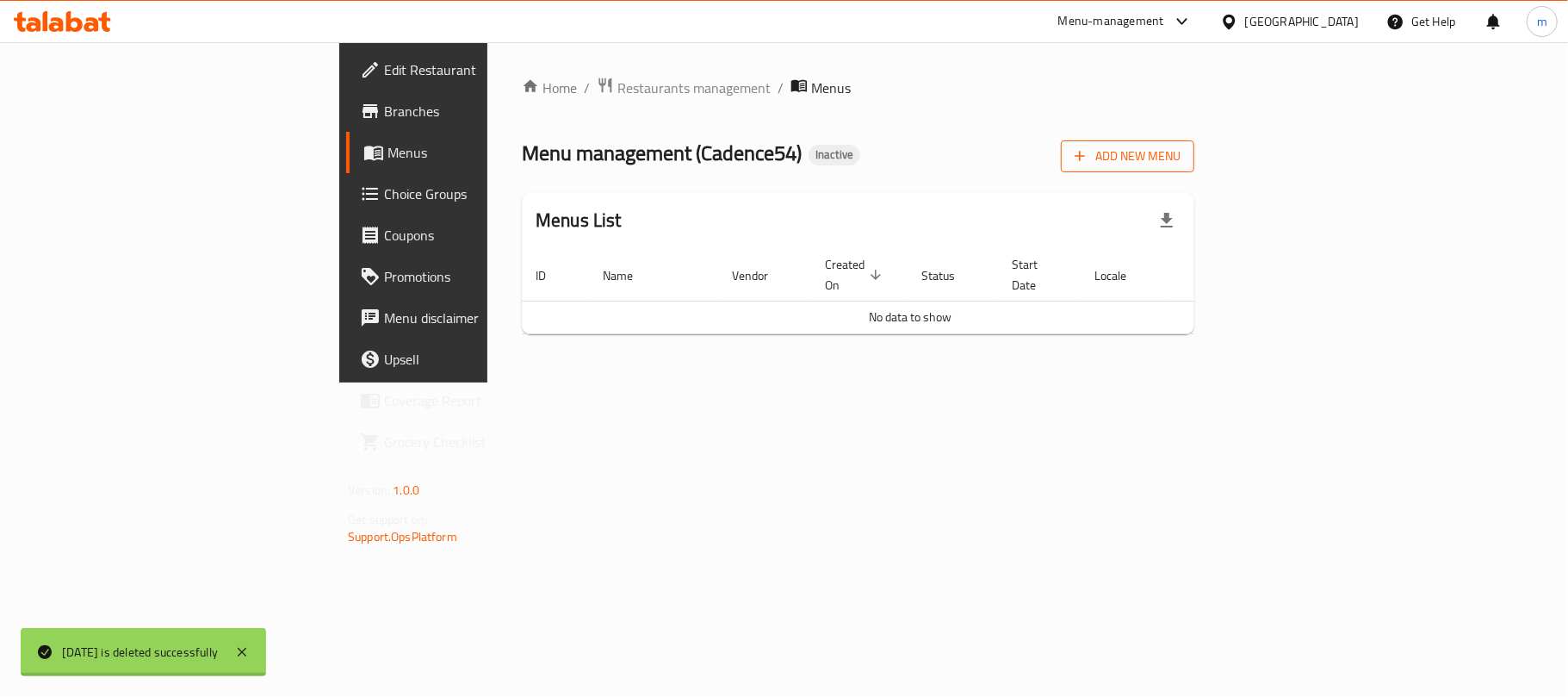
click at [1181, 146] on span "Add New Menu" at bounding box center [1127, 156] width 105 height 22
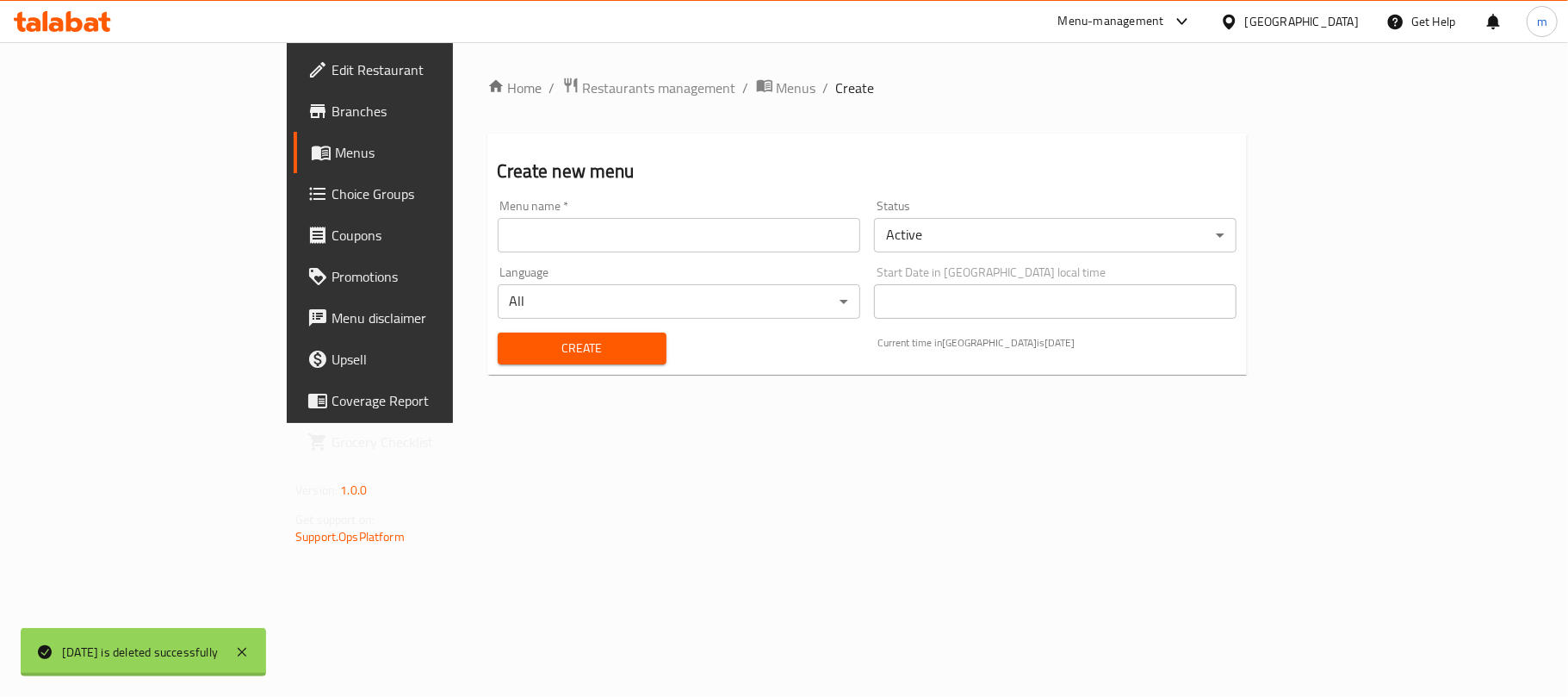
click at [498, 225] on input "text" at bounding box center [679, 235] width 363 height 35
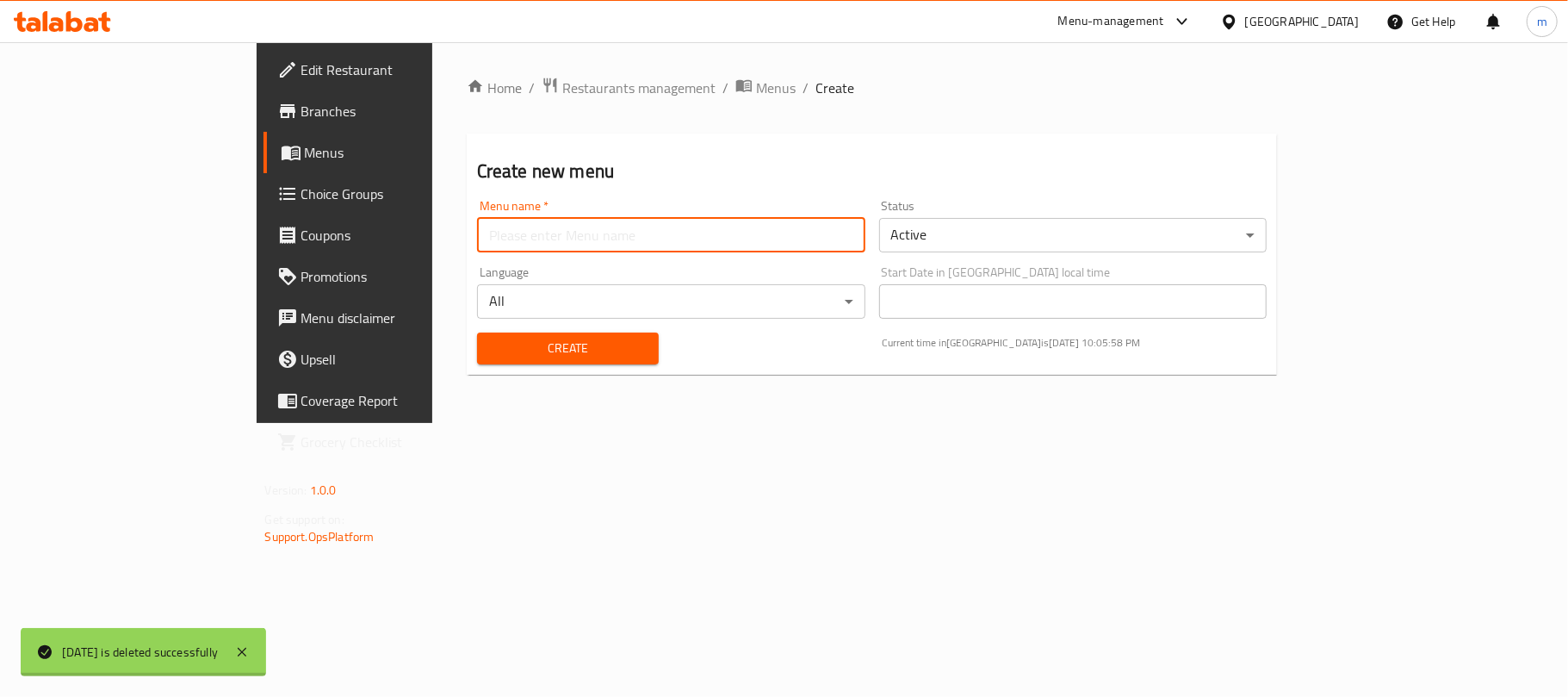
click at [477, 236] on input "text" at bounding box center [671, 235] width 388 height 35
type input "[DATE]"
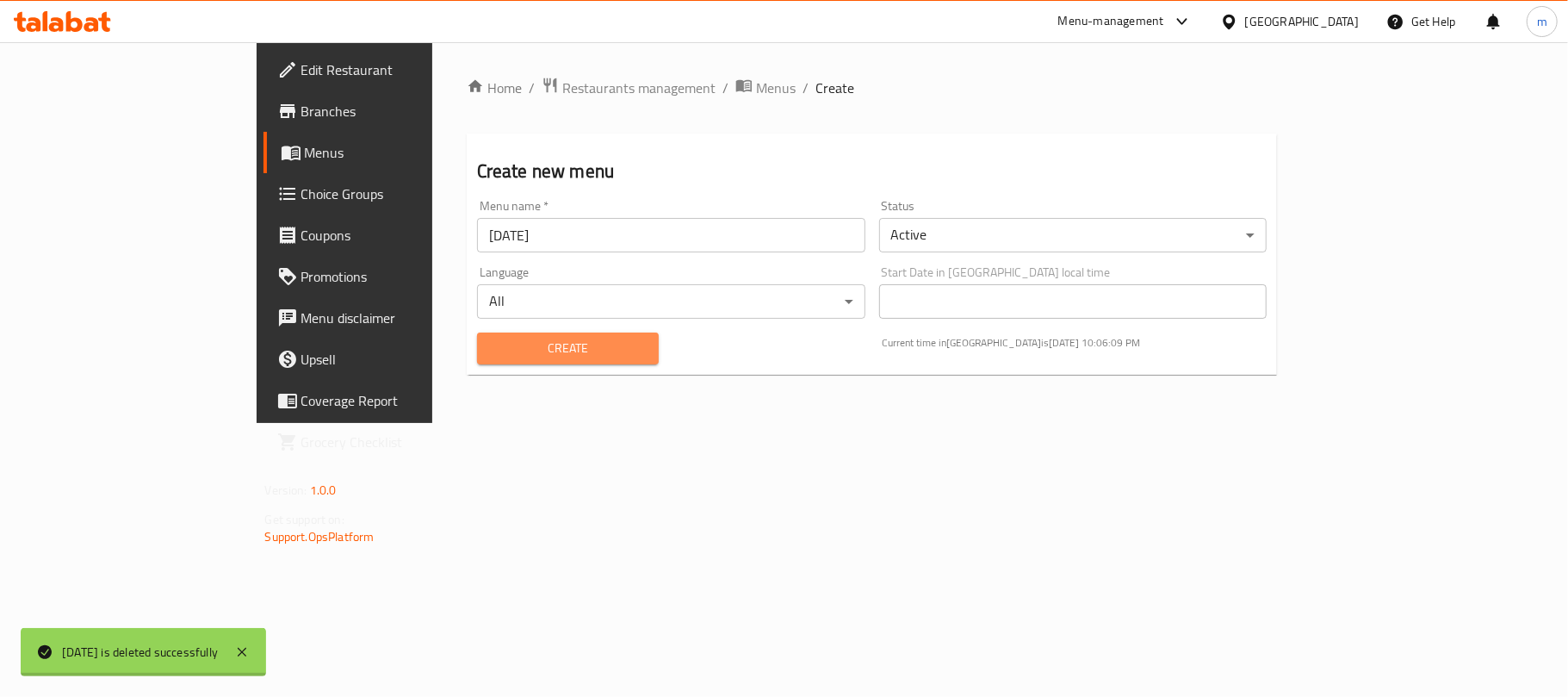
click at [491, 343] on span "Create" at bounding box center [568, 348] width 154 height 22
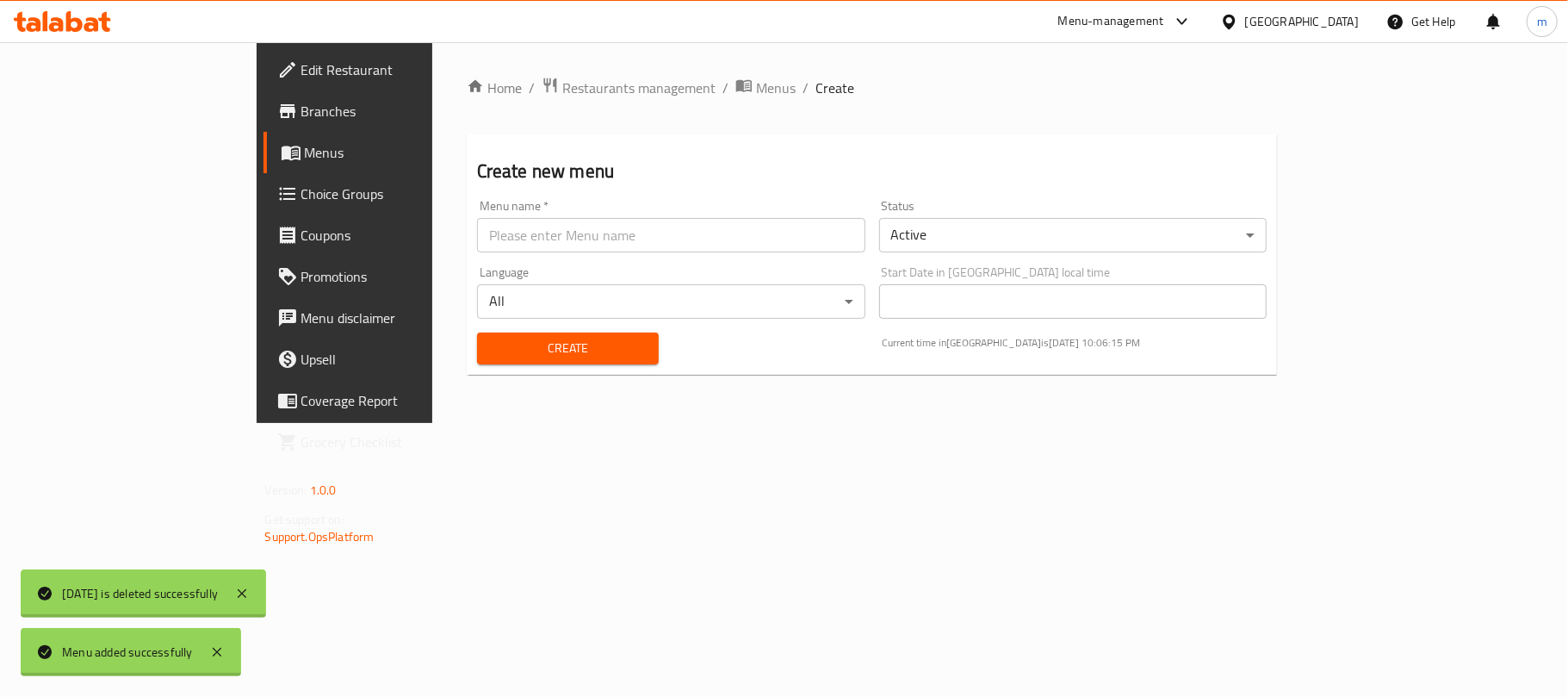
click at [305, 149] on span "Menus" at bounding box center [405, 153] width 200 height 21
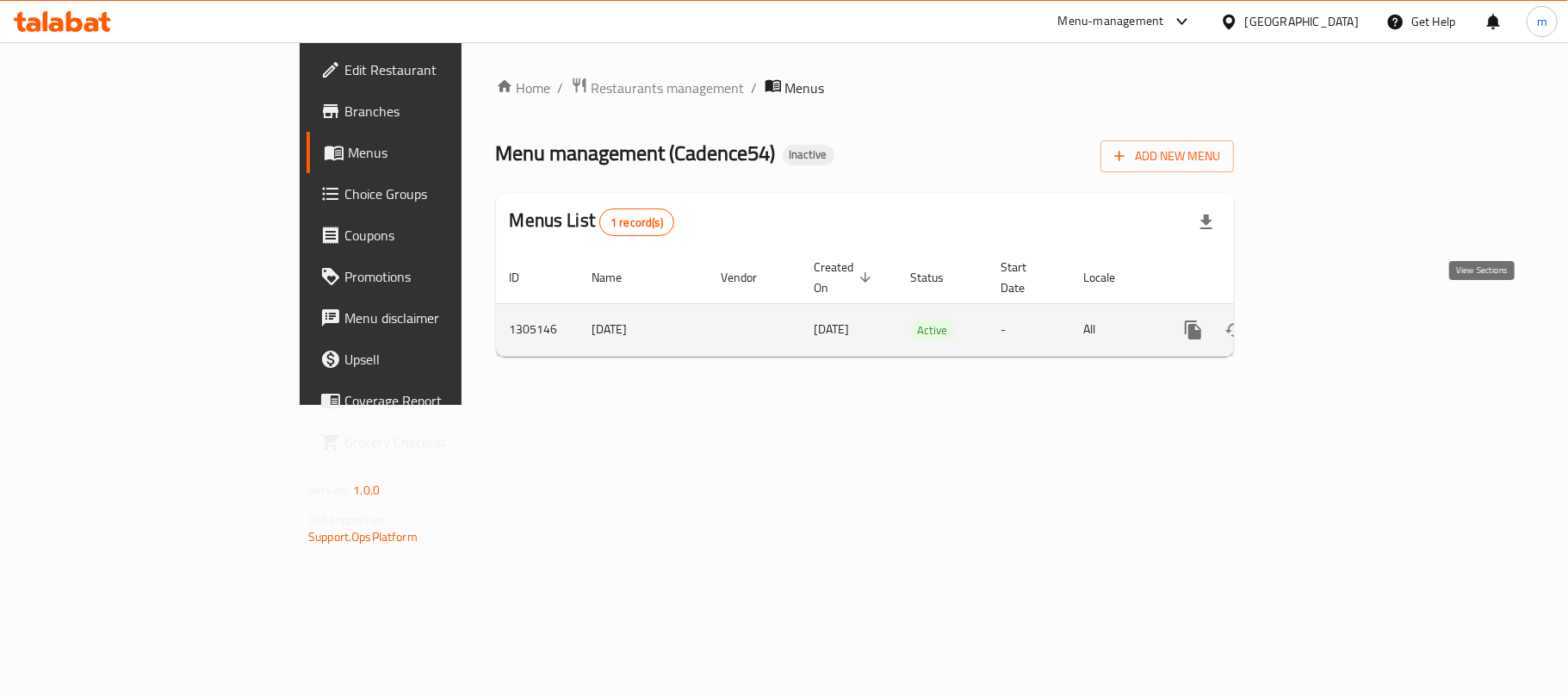
click at [1328, 319] on icon "enhanced table" at bounding box center [1317, 330] width 21 height 21
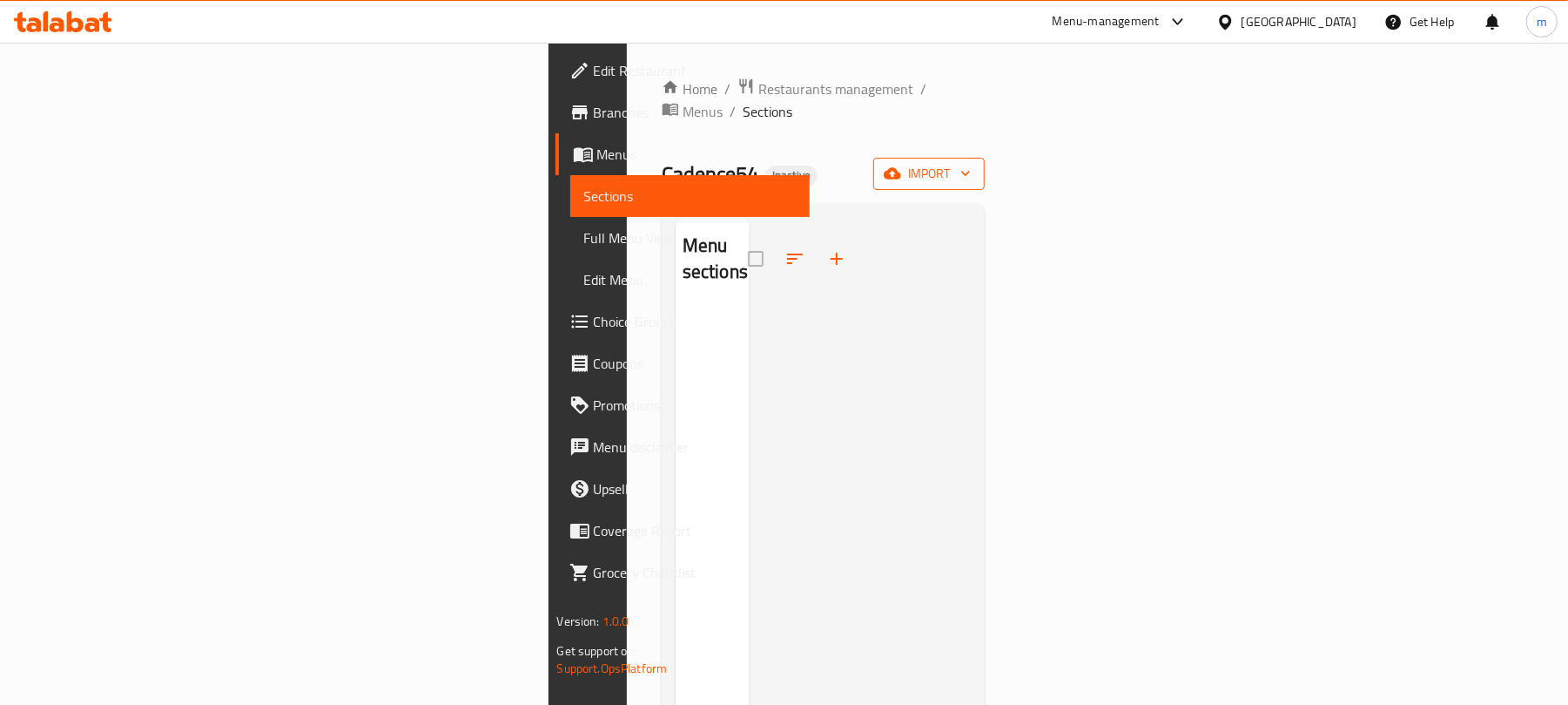
click at [901, 168] on icon "button" at bounding box center [892, 173] width 17 height 11
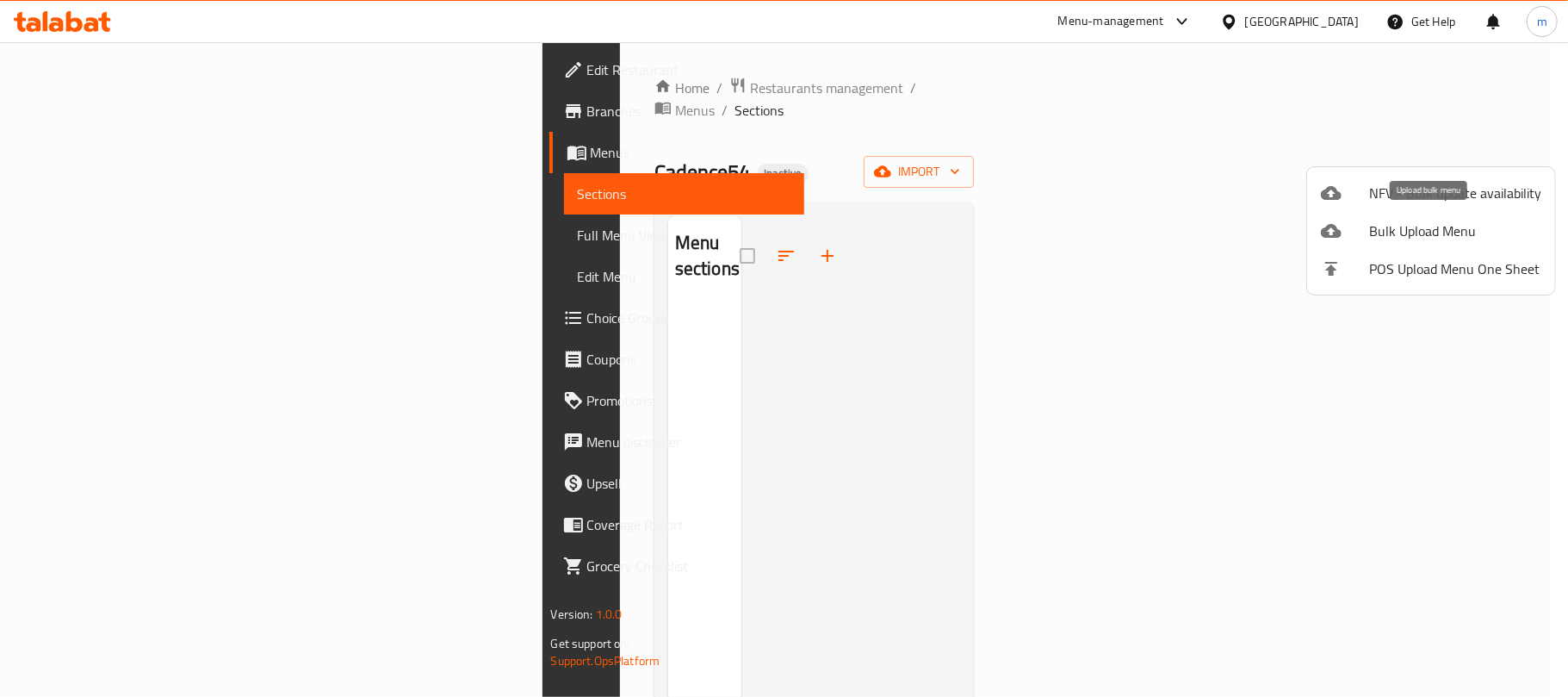
click at [1396, 235] on span "Bulk Upload Menu" at bounding box center [1455, 231] width 172 height 21
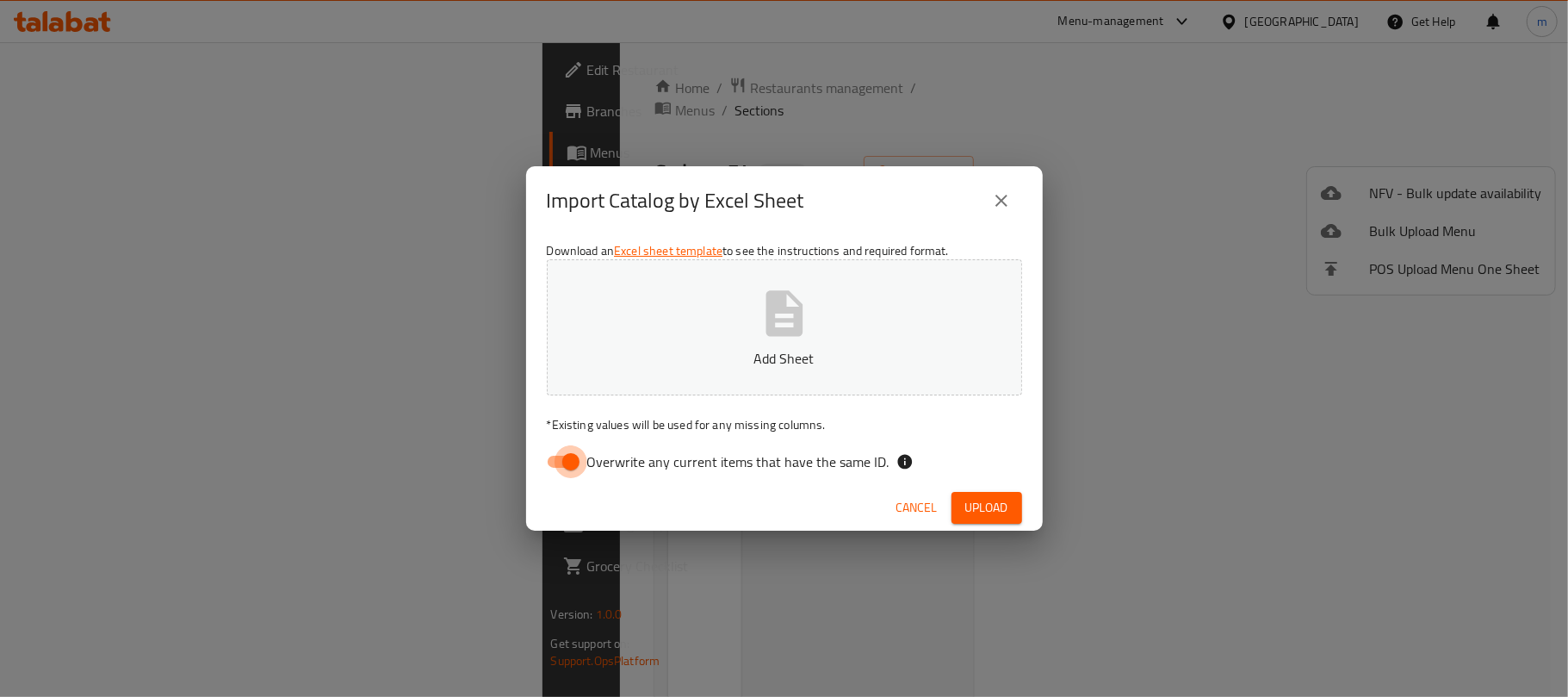
click at [575, 467] on input "Overwrite any current items that have the same ID." at bounding box center [571, 462] width 98 height 33
checkbox input "false"
click at [669, 373] on button "Add Sheet" at bounding box center [784, 327] width 476 height 136
click at [1002, 507] on span "Upload" at bounding box center [987, 508] width 43 height 22
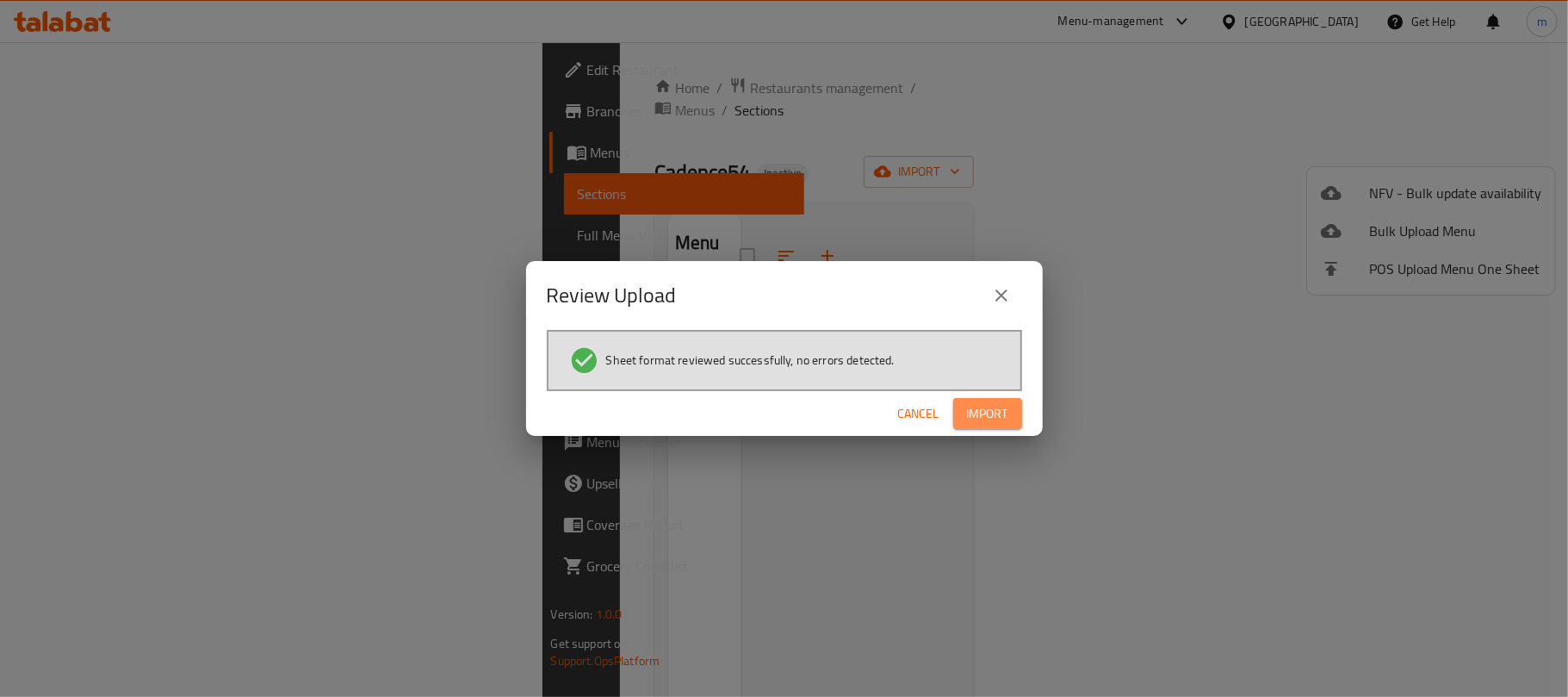
click at [995, 418] on span "Import" at bounding box center [988, 413] width 41 height 22
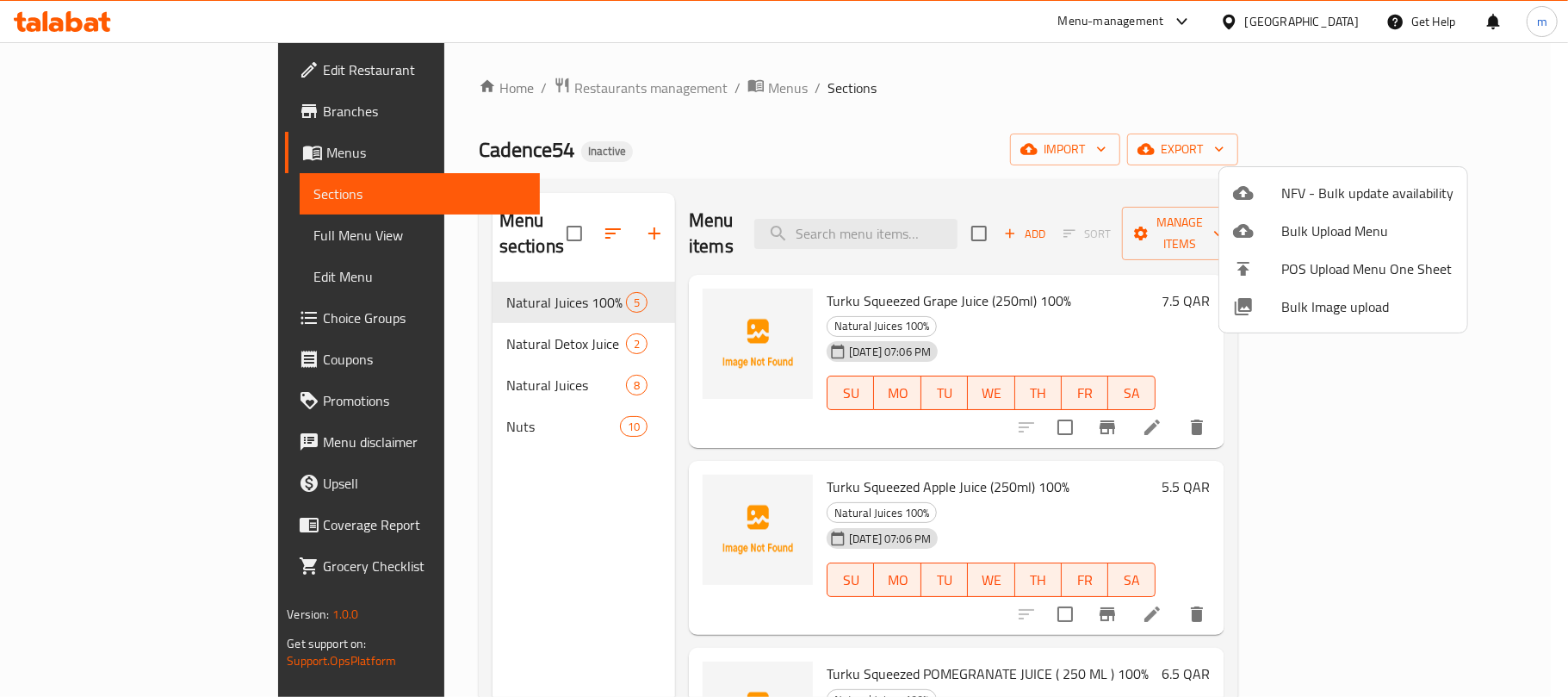
click at [59, 242] on div at bounding box center [784, 348] width 1568 height 697
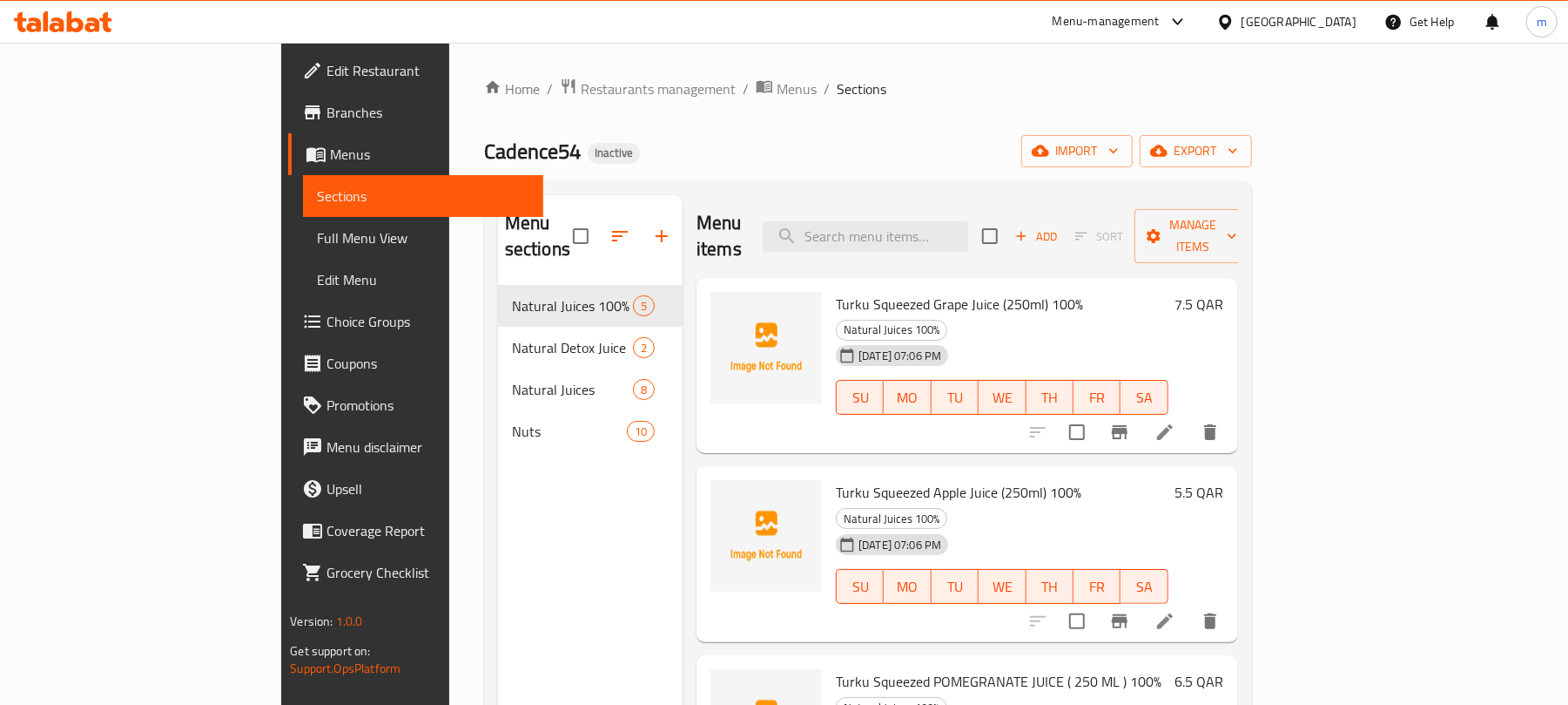
click at [317, 244] on span "Full Menu View" at bounding box center [423, 238] width 212 height 21
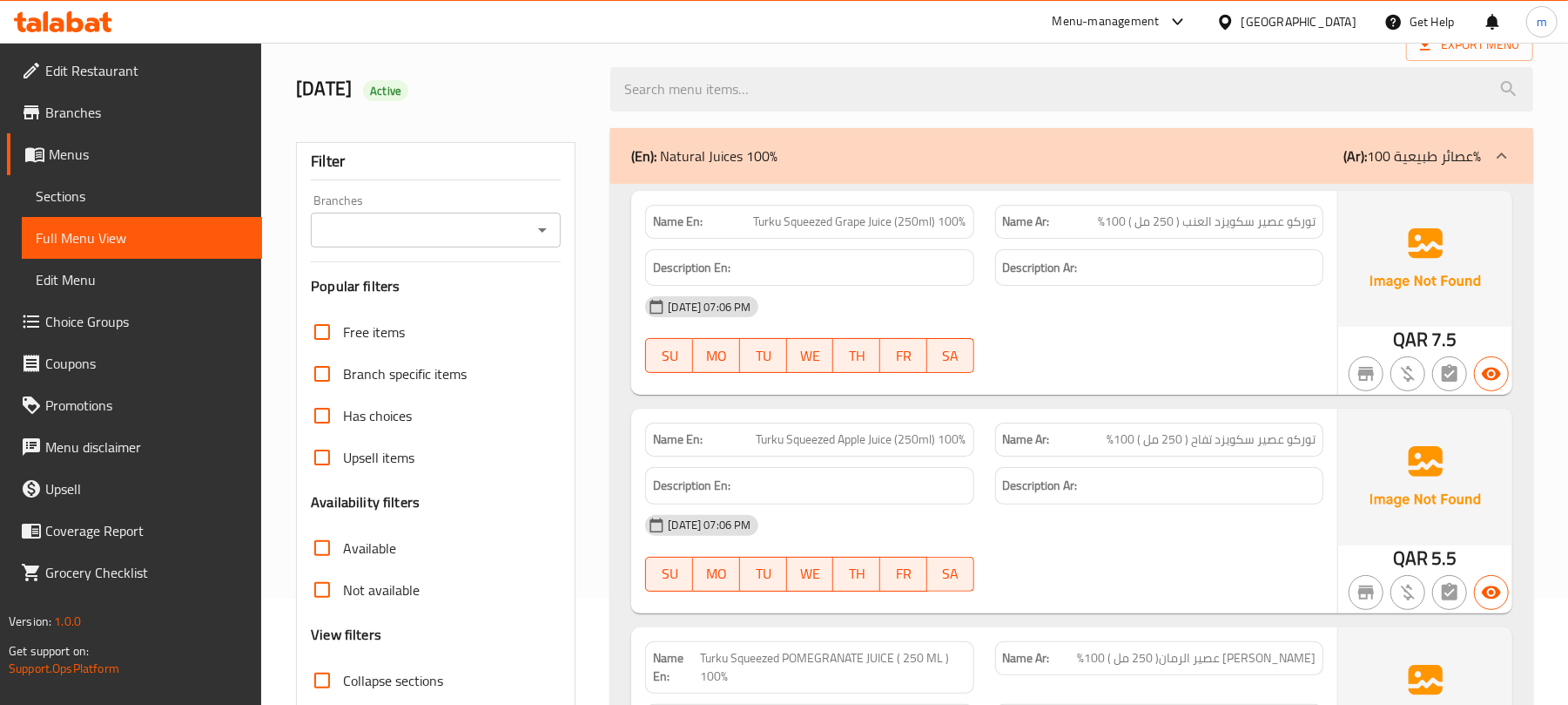
scroll to position [464, 0]
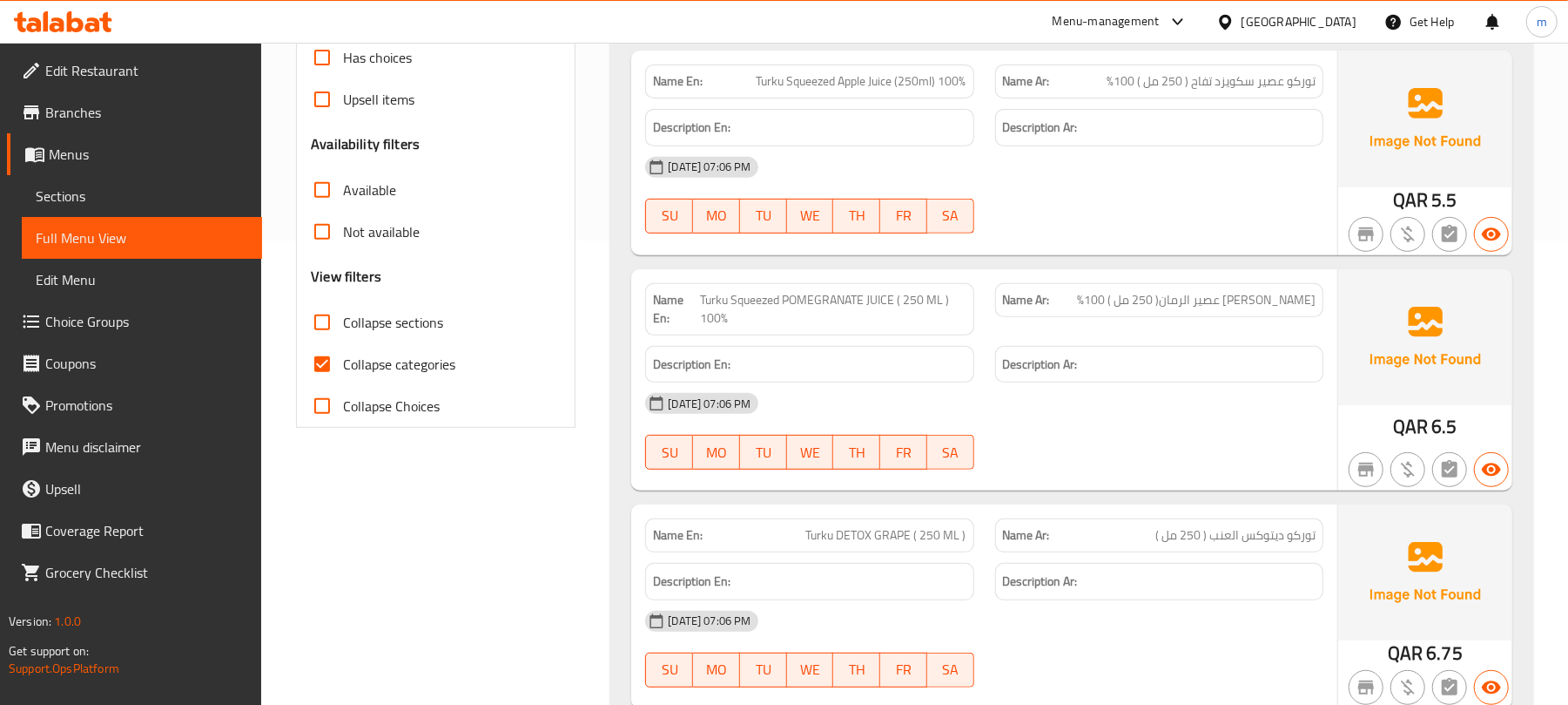
click at [326, 364] on input "Collapse categories" at bounding box center [322, 364] width 42 height 42
checkbox input "false"
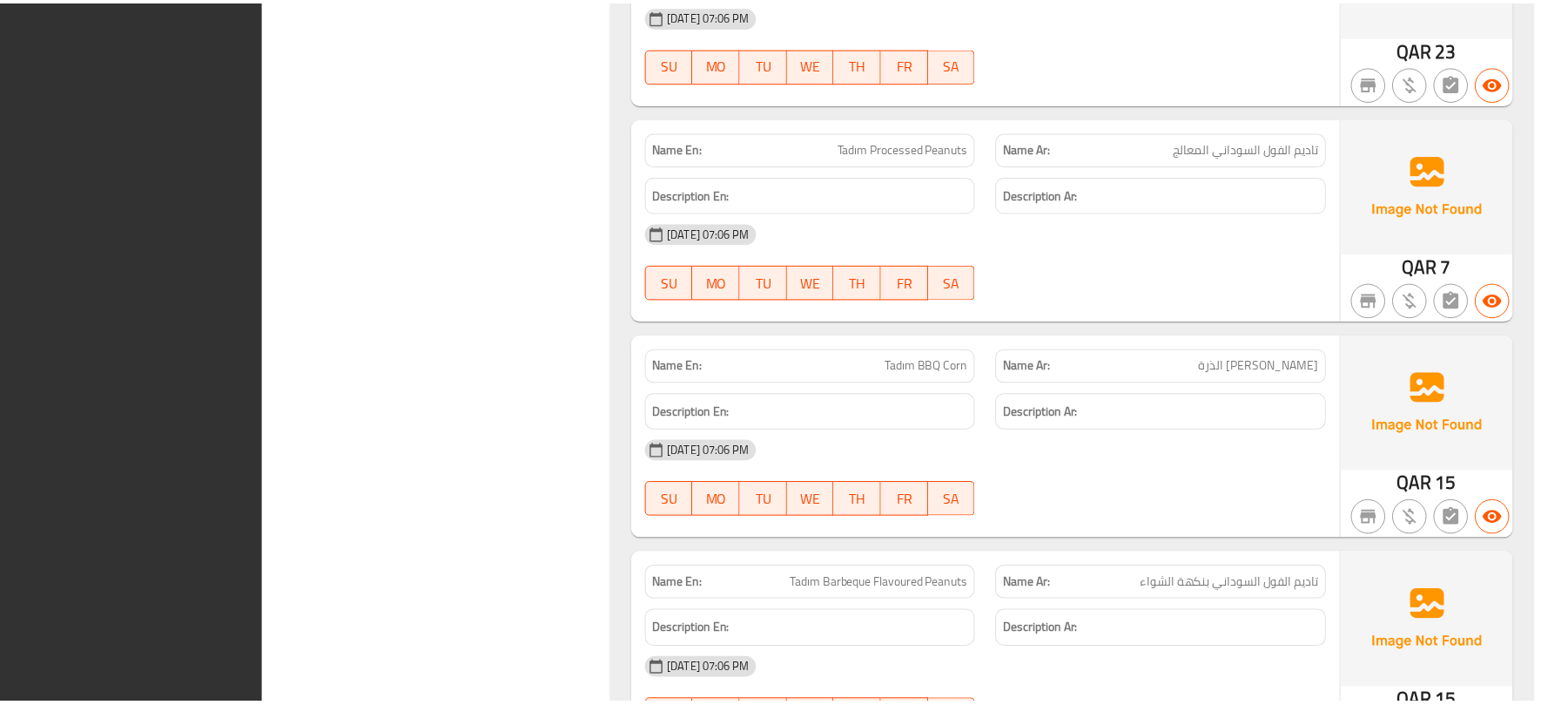
scroll to position [5423, 0]
